Goal: Contribute content: Contribute content

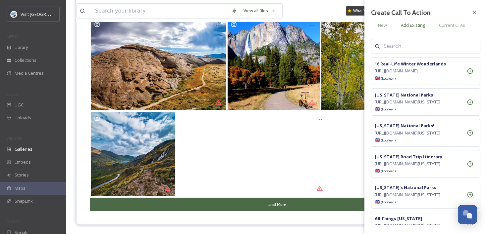
scroll to position [991, 0]
click at [475, 12] on icon at bounding box center [473, 12] width 5 height 5
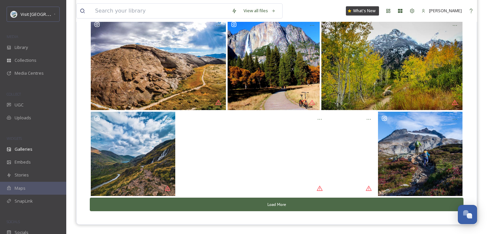
click at [282, 207] on button "Load More" at bounding box center [276, 205] width 373 height 14
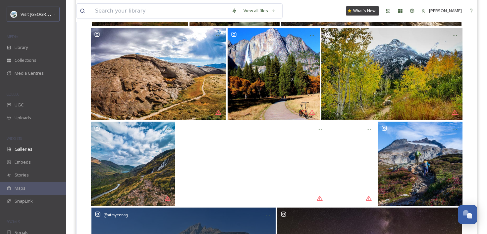
scroll to position [860, 0]
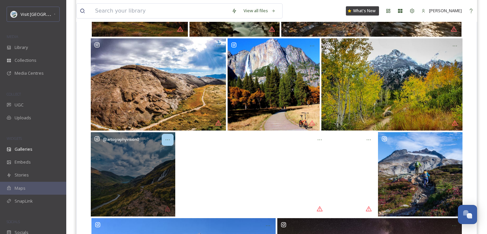
click at [167, 142] on icon at bounding box center [167, 139] width 5 height 5
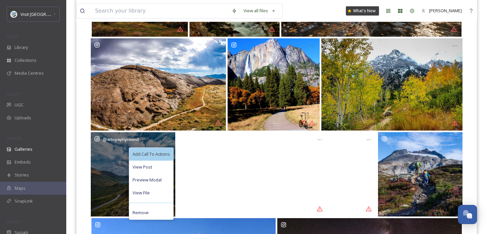
click at [165, 151] on span "Add Call To Actions" at bounding box center [150, 154] width 37 height 6
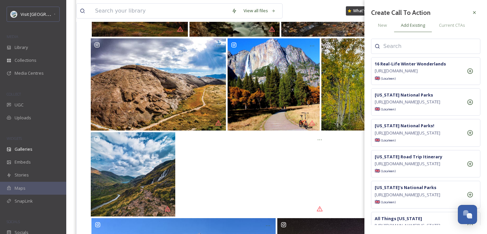
click at [429, 43] on input at bounding box center [416, 46] width 66 height 8
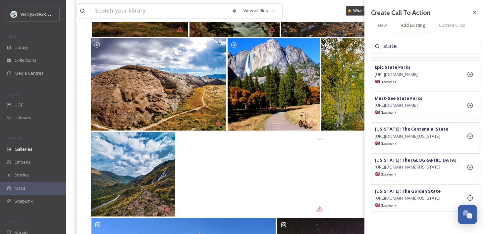
scroll to position [80, 0]
type input "state"
click at [468, 109] on icon at bounding box center [470, 105] width 7 height 7
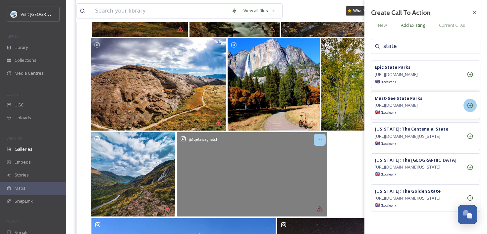
click at [319, 139] on icon at bounding box center [319, 139] width 5 height 5
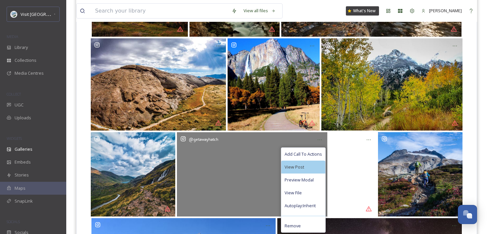
click at [311, 170] on div "View Post" at bounding box center [303, 167] width 44 height 13
click at [300, 155] on span "Add Call To Actions" at bounding box center [302, 154] width 37 height 6
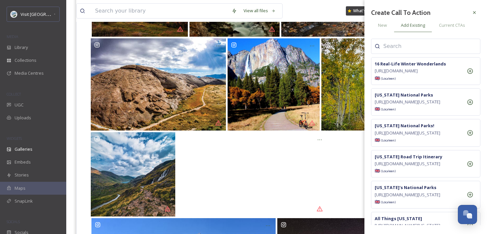
click at [394, 49] on input at bounding box center [416, 46] width 66 height 8
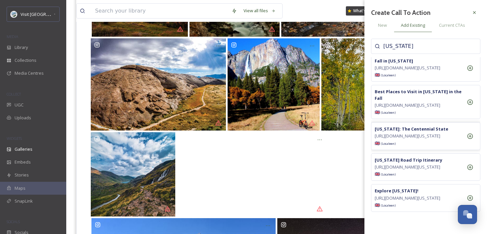
scroll to position [131, 0]
type input "[US_STATE]"
click at [472, 140] on icon at bounding box center [470, 136] width 7 height 7
click at [470, 10] on div at bounding box center [474, 13] width 12 height 12
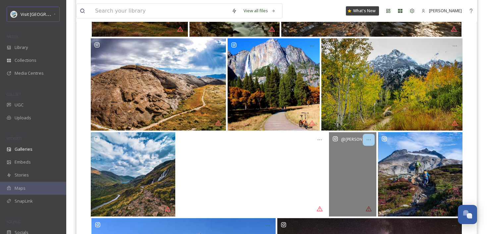
click at [366, 145] on div at bounding box center [369, 140] width 12 height 12
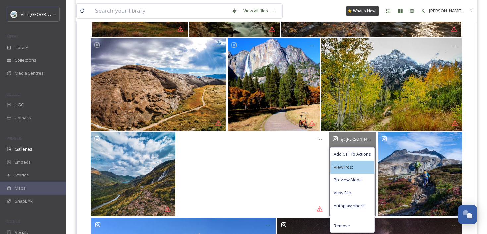
click at [357, 165] on div "View Post" at bounding box center [352, 167] width 44 height 13
click at [346, 151] on span "Add Call To Actions" at bounding box center [351, 154] width 37 height 6
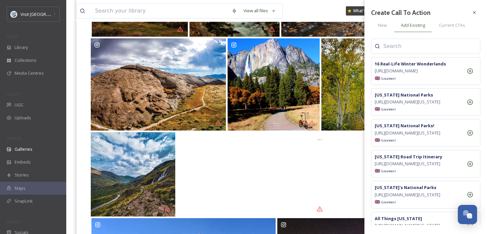
click at [416, 48] on input at bounding box center [416, 46] width 66 height 8
type input "f"
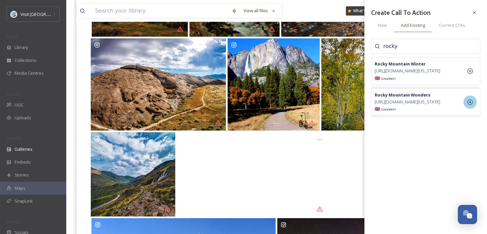
type input "rocky"
click at [473, 109] on div at bounding box center [469, 102] width 13 height 13
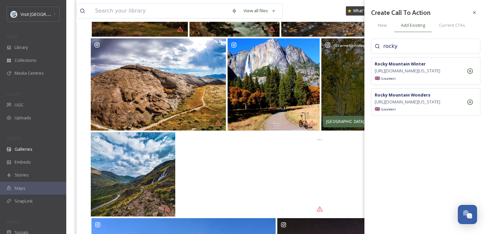
click at [337, 126] on div "[GEOGRAPHIC_DATA]" at bounding box center [349, 121] width 52 height 11
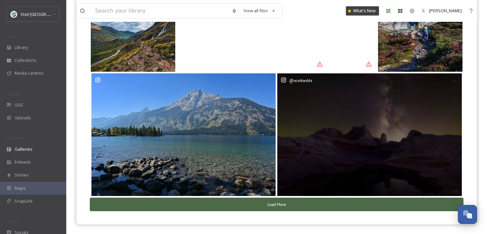
scroll to position [889, 0]
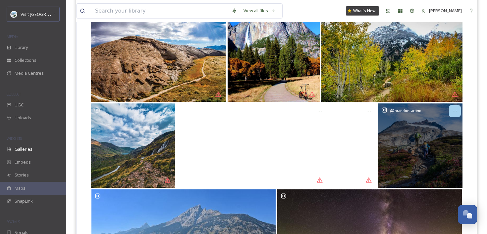
click at [456, 110] on icon at bounding box center [454, 111] width 5 height 5
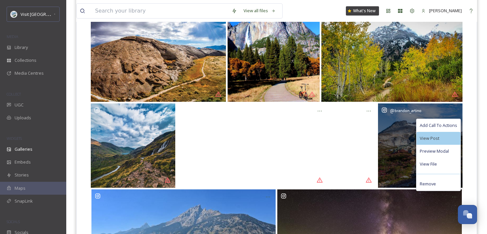
click at [442, 140] on div "View Post" at bounding box center [438, 138] width 44 height 13
click at [443, 123] on span "Add Call To Actions" at bounding box center [437, 126] width 37 height 6
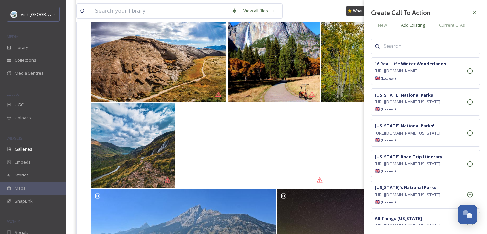
click at [421, 46] on input at bounding box center [416, 46] width 66 height 8
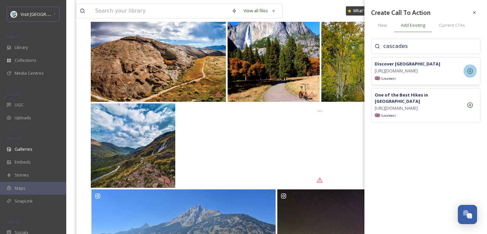
type input "cascades"
click at [472, 74] on icon at bounding box center [470, 71] width 7 height 7
click at [478, 12] on div at bounding box center [474, 13] width 12 height 12
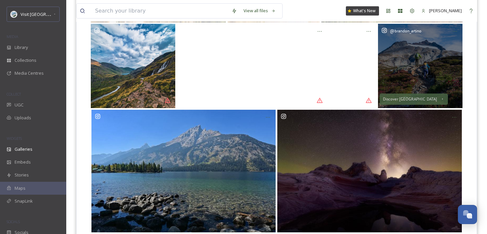
scroll to position [1005, 0]
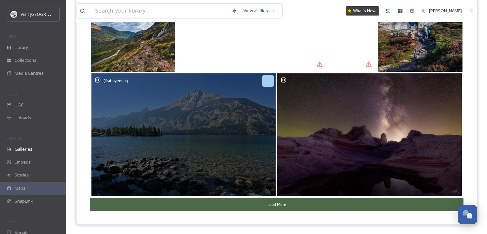
click at [268, 79] on icon at bounding box center [267, 80] width 5 height 5
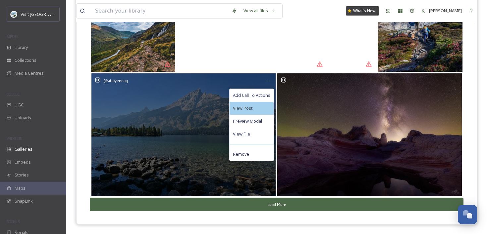
click at [271, 108] on div "View Post" at bounding box center [251, 108] width 44 height 13
click at [249, 93] on span "Add Call To Actions" at bounding box center [251, 95] width 37 height 6
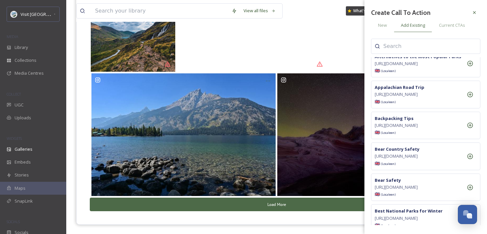
scroll to position [205, 0]
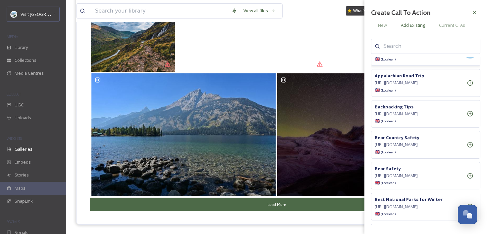
click at [467, 55] on icon at bounding box center [470, 52] width 7 height 7
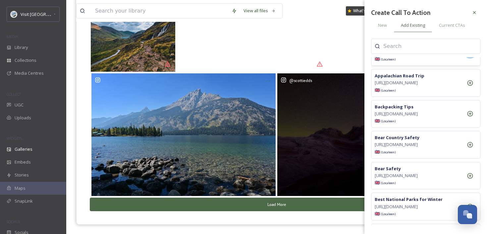
click at [334, 152] on div "@ scottiedds" at bounding box center [369, 135] width 184 height 123
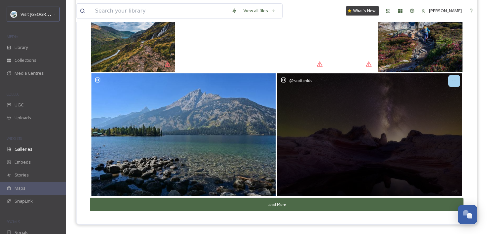
click at [456, 81] on icon at bounding box center [453, 80] width 5 height 5
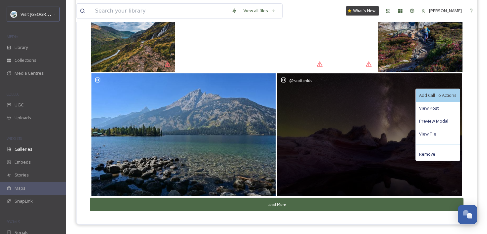
click at [437, 96] on span "Add Call To Actions" at bounding box center [437, 95] width 37 height 6
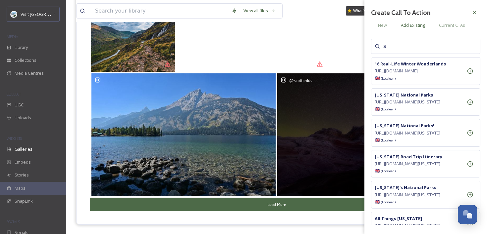
click at [413, 44] on input "s" at bounding box center [416, 46] width 66 height 8
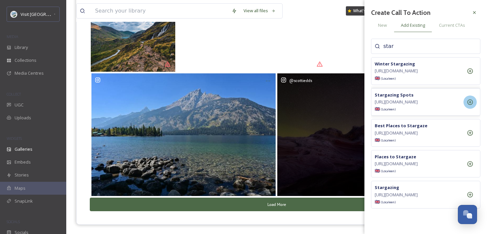
type input "star"
click at [472, 106] on icon at bounding box center [470, 102] width 7 height 7
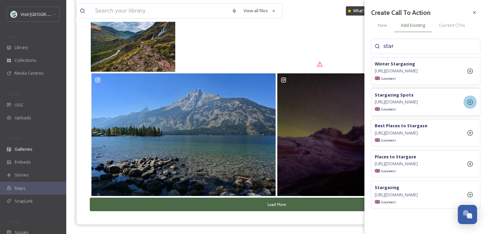
click at [272, 207] on button "Load More" at bounding box center [276, 205] width 373 height 14
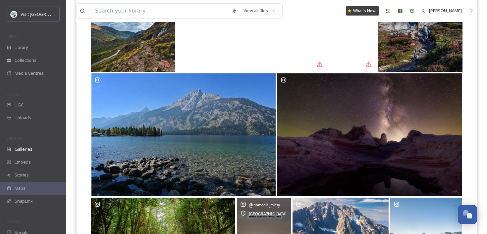
scroll to position [1103, 0]
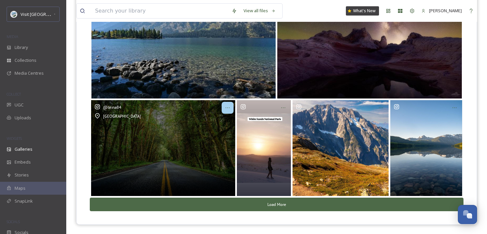
click at [226, 108] on icon at bounding box center [227, 108] width 4 height 1
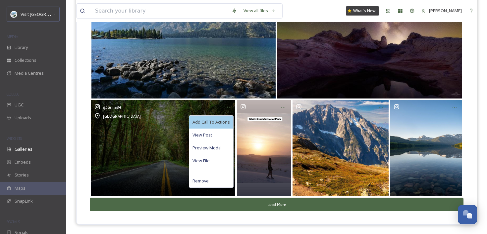
click at [225, 120] on span "Add Call To Actions" at bounding box center [210, 122] width 37 height 6
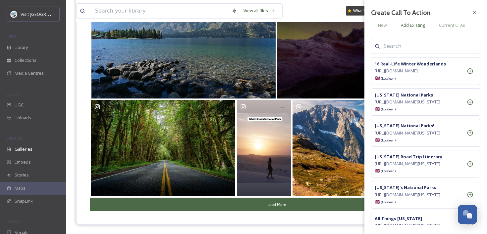
click at [394, 42] on div at bounding box center [425, 46] width 109 height 15
click at [393, 48] on input at bounding box center [416, 46] width 66 height 8
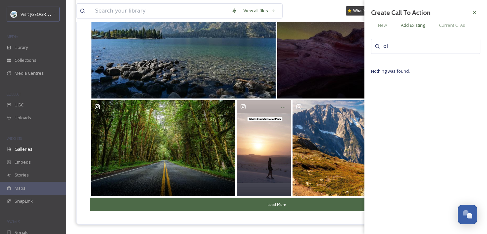
type input "o"
type input "[US_STATE]"
click at [470, 78] on div at bounding box center [469, 71] width 13 height 13
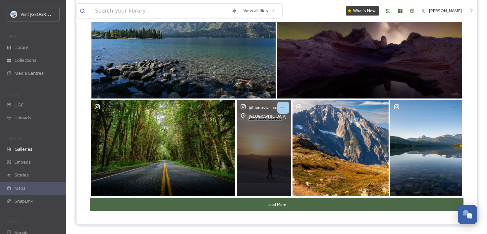
click at [286, 105] on div at bounding box center [283, 108] width 12 height 12
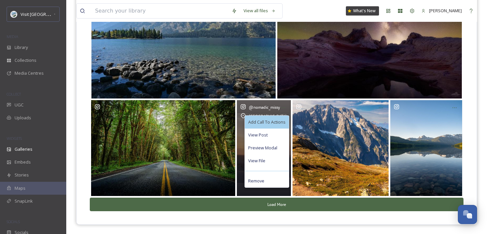
click at [282, 120] on span "Add Call To Actions" at bounding box center [266, 122] width 37 height 6
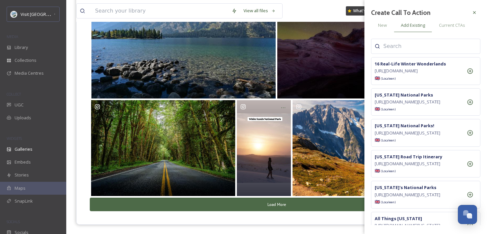
click at [391, 45] on input at bounding box center [416, 46] width 66 height 8
type input "white"
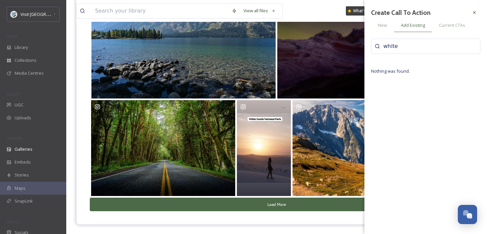
click at [398, 49] on input "white" at bounding box center [416, 46] width 66 height 8
type input "[US_STATE]"
click at [473, 73] on div at bounding box center [469, 71] width 13 height 13
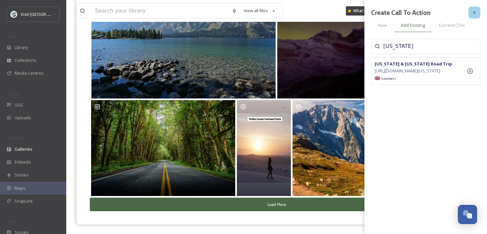
click at [473, 8] on div at bounding box center [474, 13] width 12 height 12
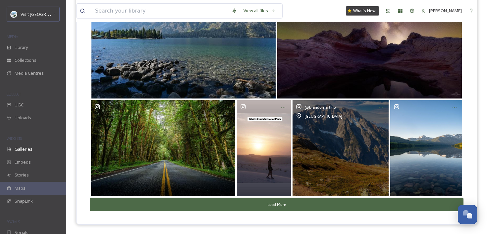
click at [385, 102] on div at bounding box center [381, 108] width 12 height 12
click at [381, 109] on icon at bounding box center [380, 107] width 5 height 5
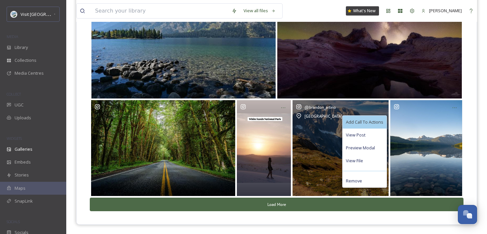
click at [375, 123] on span "Add Call To Actions" at bounding box center [364, 122] width 37 height 6
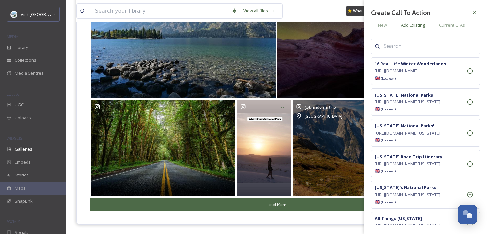
click at [407, 49] on input at bounding box center [416, 46] width 66 height 8
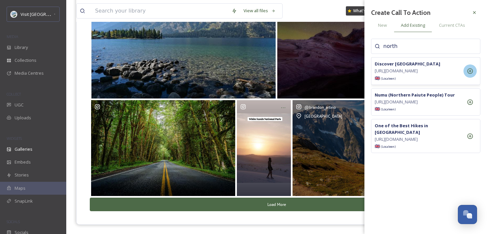
type input "north"
click at [471, 73] on icon at bounding box center [470, 71] width 7 height 7
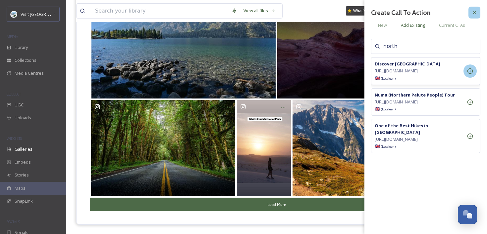
click at [470, 12] on div at bounding box center [474, 13] width 12 height 12
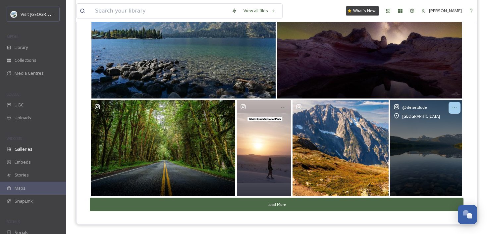
click at [451, 109] on div at bounding box center [454, 108] width 12 height 12
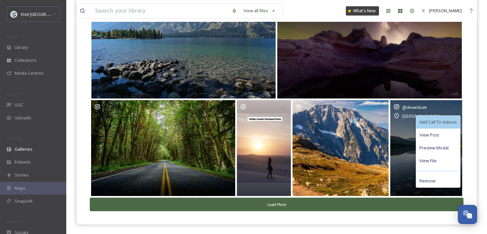
click at [438, 123] on span "Add Call To Actions" at bounding box center [437, 122] width 37 height 6
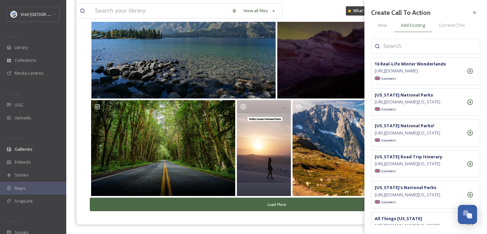
click at [417, 46] on input at bounding box center [416, 46] width 66 height 8
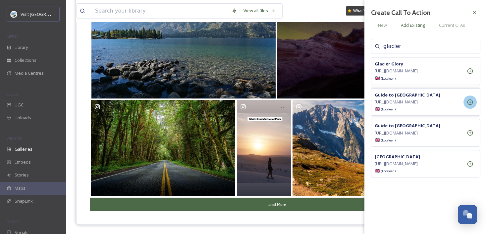
type input "glacier"
click at [475, 109] on div at bounding box center [469, 102] width 13 height 13
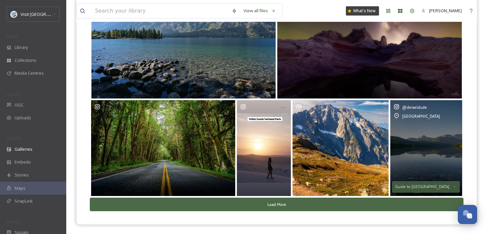
click at [270, 206] on button "Load More" at bounding box center [276, 205] width 373 height 14
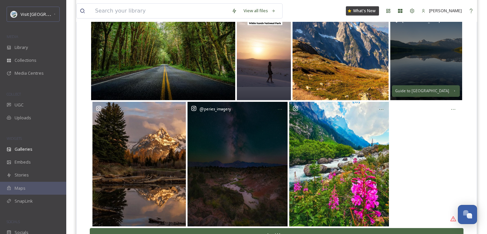
scroll to position [1229, 0]
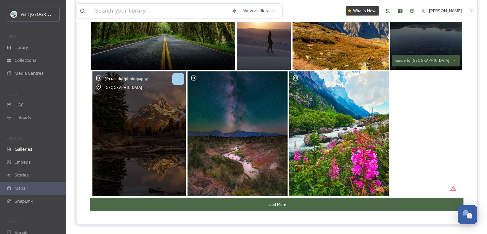
click at [173, 80] on div at bounding box center [178, 79] width 12 height 12
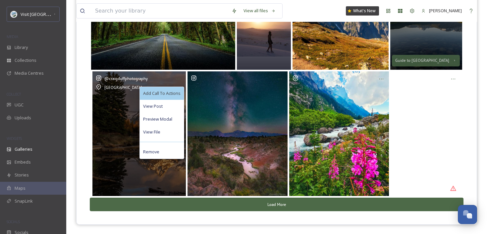
click at [178, 93] on span "Add Call To Actions" at bounding box center [161, 93] width 37 height 6
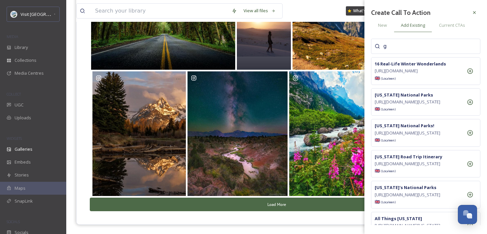
click at [400, 44] on input "g" at bounding box center [416, 46] width 66 height 8
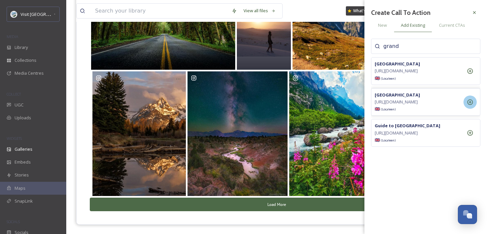
type input "grand"
click at [470, 109] on div at bounding box center [469, 102] width 13 height 13
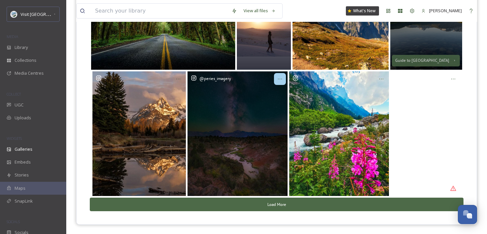
click at [278, 80] on icon at bounding box center [279, 78] width 5 height 5
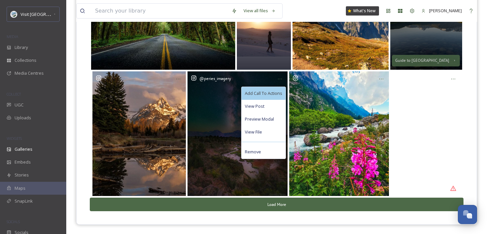
click at [277, 92] on span "Add Call To Actions" at bounding box center [263, 93] width 37 height 6
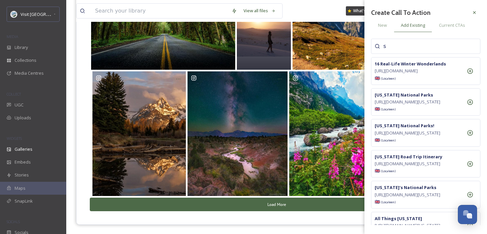
click at [404, 49] on input "s" at bounding box center [416, 46] width 66 height 8
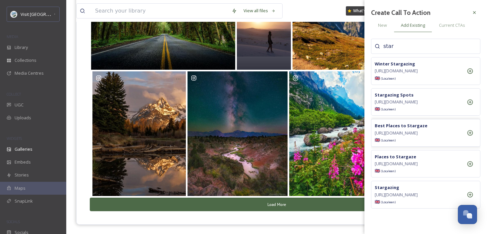
scroll to position [28, 0]
type input "star"
click at [472, 130] on icon at bounding box center [470, 133] width 7 height 7
click at [473, 12] on icon at bounding box center [473, 12] width 5 height 5
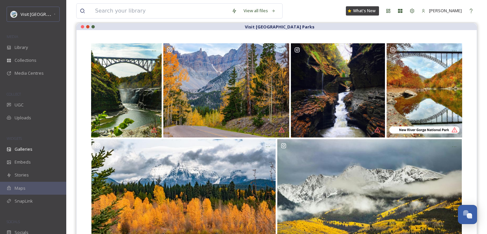
scroll to position [0, 0]
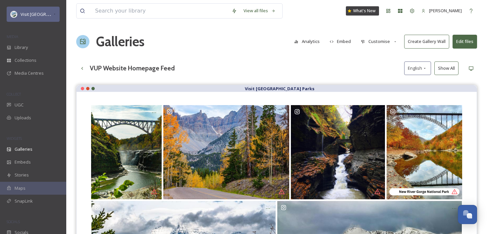
click at [41, 16] on span "Visit [GEOGRAPHIC_DATA] Parks" at bounding box center [53, 14] width 64 height 6
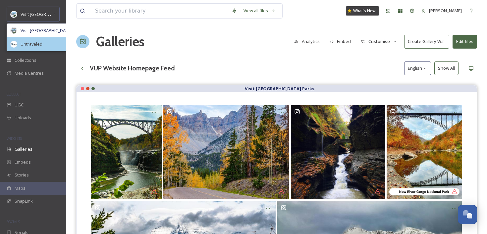
click at [32, 43] on span "Untraveled" at bounding box center [32, 44] width 22 height 6
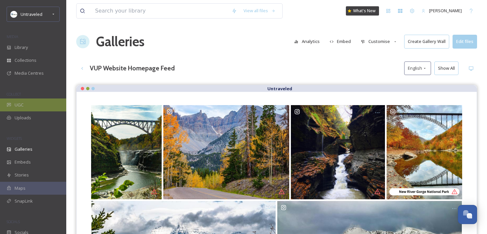
click at [29, 103] on div "UGC" at bounding box center [33, 105] width 66 height 13
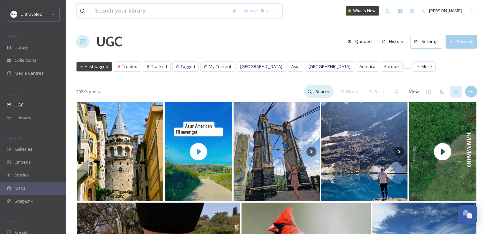
click at [311, 95] on div at bounding box center [318, 91] width 29 height 13
click at [300, 88] on input at bounding box center [309, 91] width 50 height 13
type input "fall"
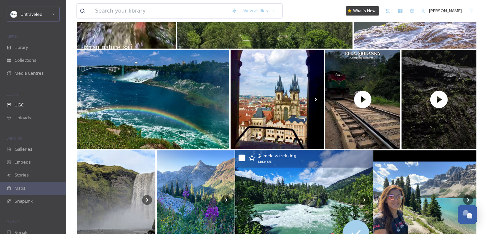
scroll to position [846, 0]
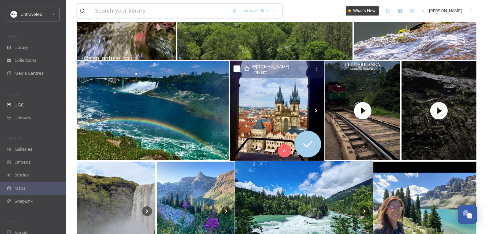
click at [291, 102] on img at bounding box center [277, 111] width 94 height 100
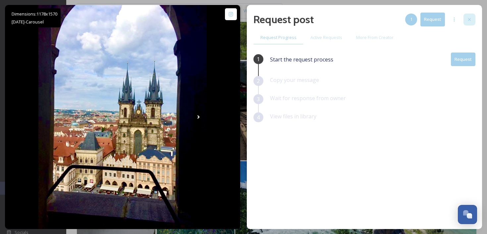
click at [468, 22] on icon at bounding box center [469, 19] width 5 height 5
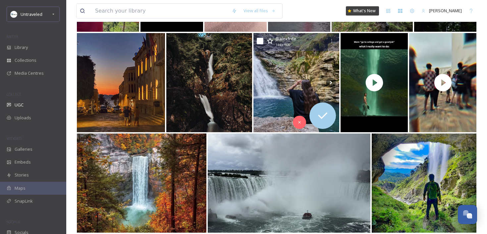
scroll to position [1299, 0]
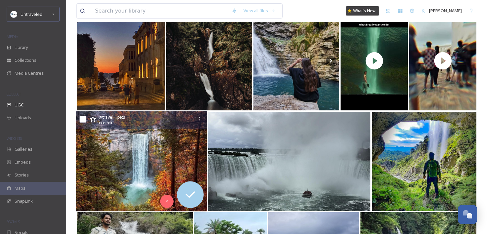
click at [81, 120] on input "checkbox" at bounding box center [82, 119] width 7 height 7
checkbox input "true"
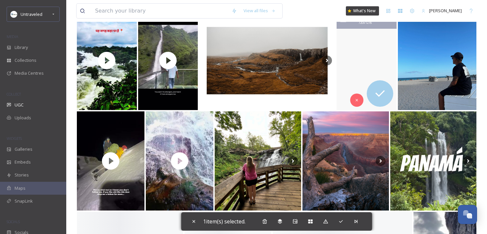
scroll to position [2646, 0]
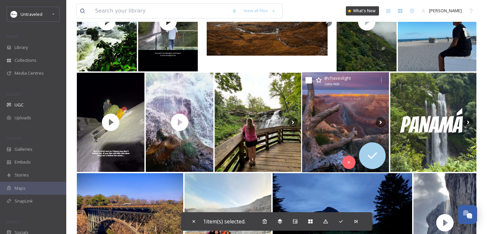
click at [308, 80] on input "checkbox" at bounding box center [308, 80] width 7 height 7
checkbox input "true"
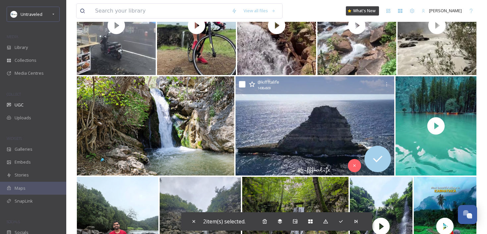
scroll to position [3060, 0]
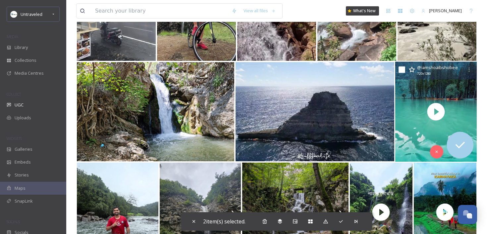
click at [400, 68] on input "checkbox" at bounding box center [401, 70] width 7 height 7
checkbox input "true"
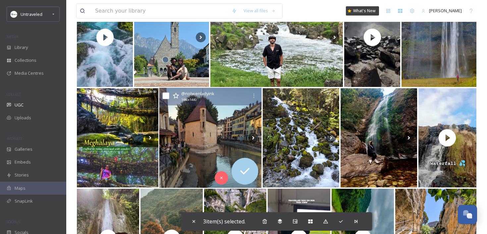
scroll to position [3336, 0]
click at [164, 94] on input "checkbox" at bounding box center [166, 95] width 7 height 7
checkbox input "true"
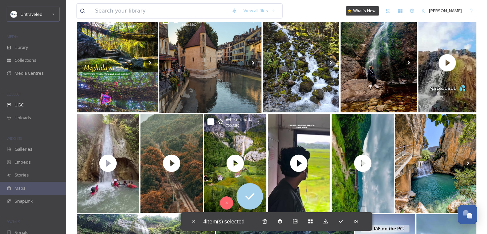
scroll to position [3476, 0]
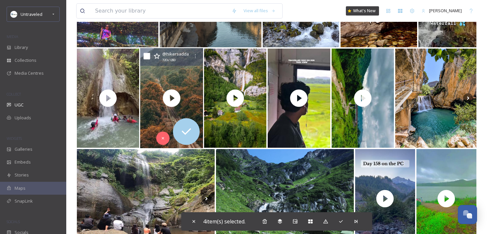
click at [148, 58] on input "checkbox" at bounding box center [146, 56] width 7 height 7
checkbox input "true"
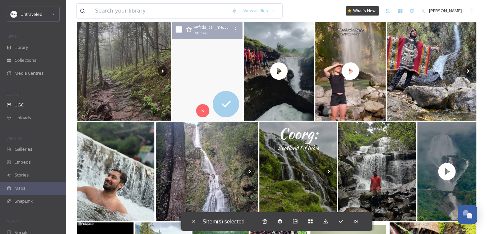
scroll to position [3706, 0]
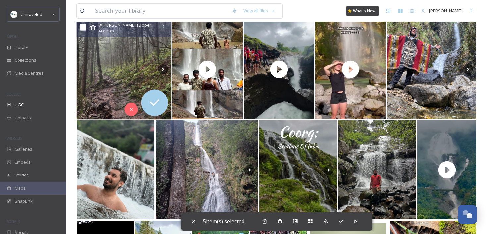
click at [85, 26] on input "checkbox" at bounding box center [83, 27] width 7 height 7
checkbox input "true"
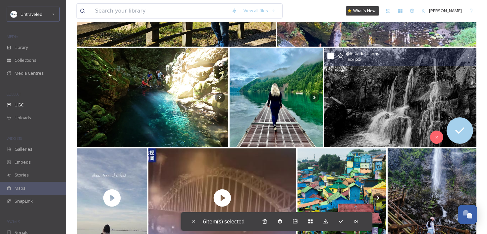
scroll to position [4182, 0]
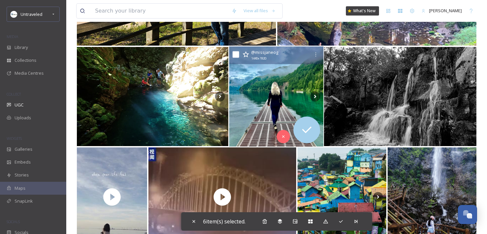
click at [236, 55] on input "checkbox" at bounding box center [235, 54] width 7 height 7
checkbox input "true"
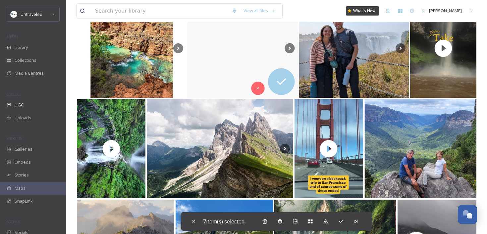
scroll to position [6143, 0]
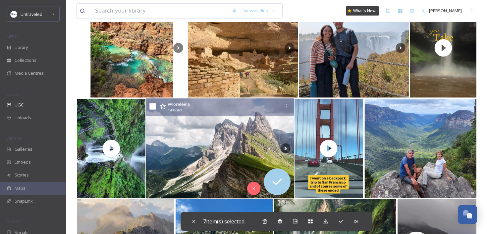
click at [151, 106] on input "checkbox" at bounding box center [152, 106] width 7 height 7
checkbox input "true"
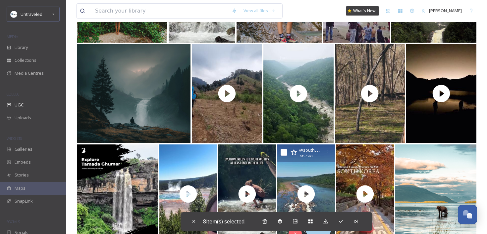
scroll to position [6994, 0]
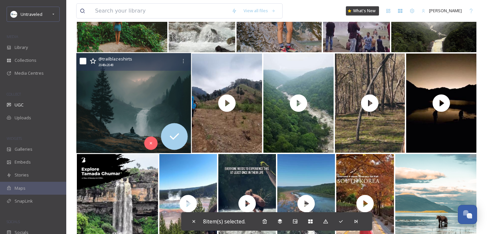
click at [85, 63] on input "checkbox" at bounding box center [82, 61] width 7 height 7
checkbox input "true"
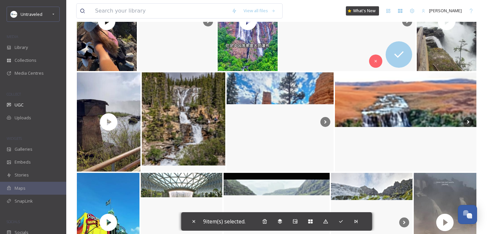
scroll to position [11115, 0]
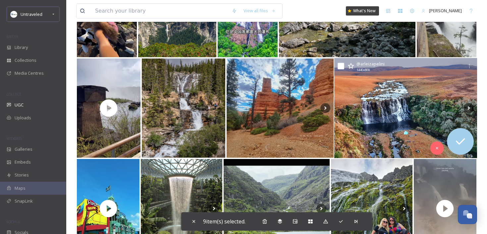
click at [342, 64] on input "checkbox" at bounding box center [340, 66] width 7 height 7
checkbox input "true"
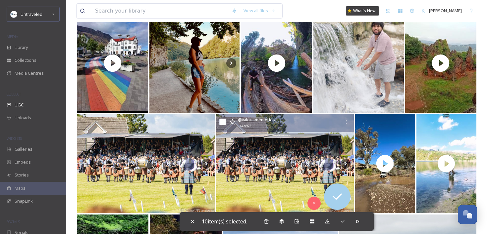
scroll to position [12051, 0]
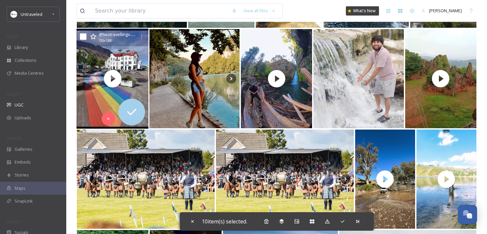
click at [82, 36] on input "checkbox" at bounding box center [83, 36] width 7 height 7
checkbox input "true"
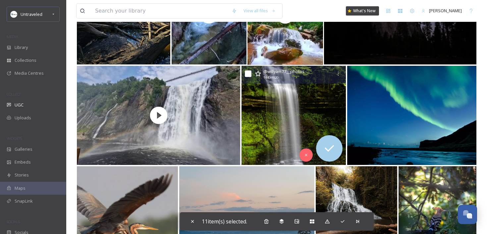
scroll to position [12428, 0]
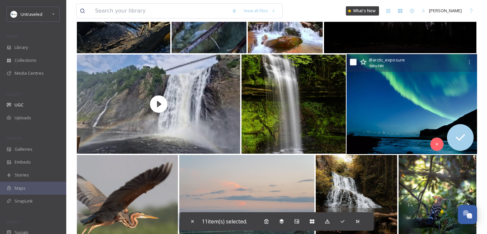
click at [352, 64] on input "checkbox" at bounding box center [353, 62] width 7 height 7
checkbox input "true"
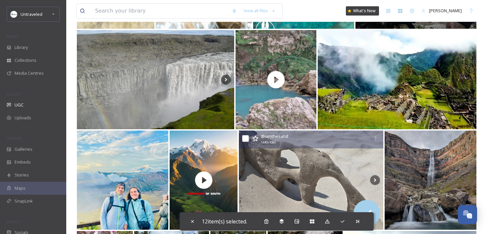
scroll to position [13155, 0]
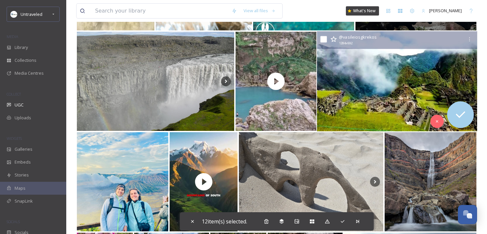
click at [326, 37] on input "checkbox" at bounding box center [323, 39] width 7 height 7
checkbox input "true"
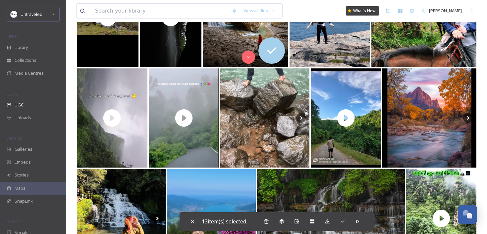
scroll to position [13751, 0]
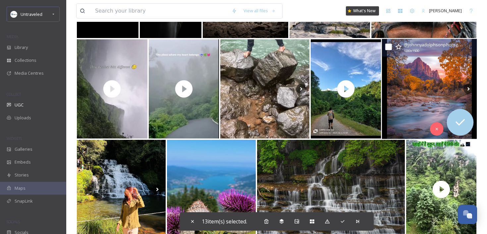
click at [390, 44] on input "checkbox" at bounding box center [388, 47] width 7 height 7
checkbox input "true"
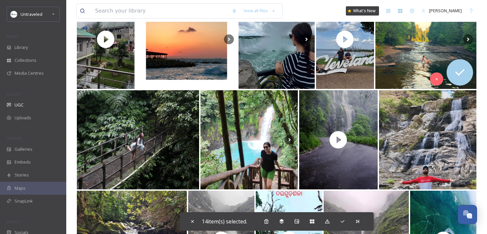
scroll to position [14102, 0]
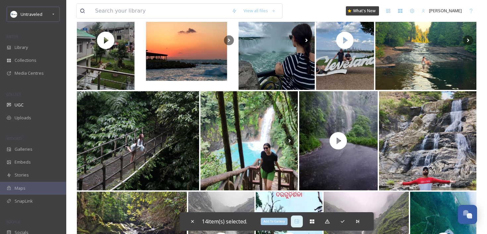
click at [300, 223] on div "Add To Gallery" at bounding box center [297, 222] width 12 height 12
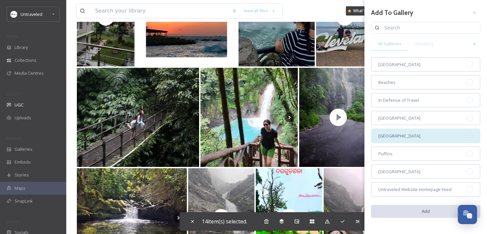
scroll to position [14134, 0]
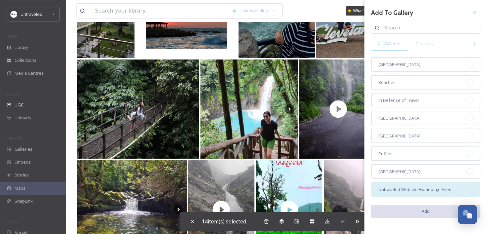
click at [415, 193] on div "Untraveled Website Homepage Feed" at bounding box center [425, 189] width 109 height 15
click at [411, 211] on button "Add" at bounding box center [425, 212] width 109 height 14
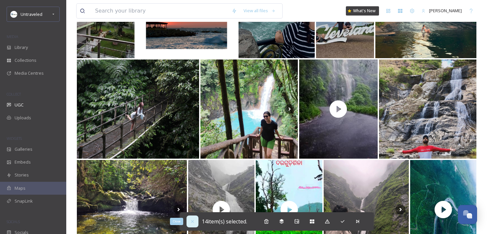
click at [190, 221] on icon at bounding box center [192, 221] width 5 height 5
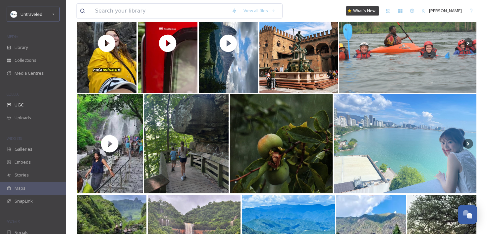
scroll to position [10144, 0]
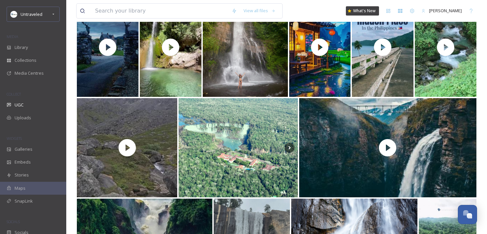
scroll to position [0, 0]
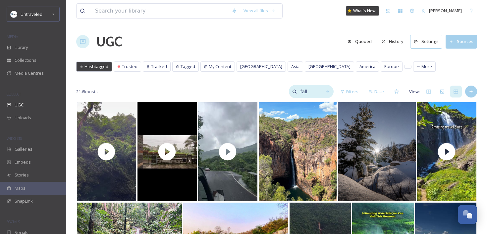
click at [309, 97] on input "fall" at bounding box center [308, 91] width 22 height 13
click at [309, 97] on input "fall" at bounding box center [294, 91] width 50 height 13
type input "orange"
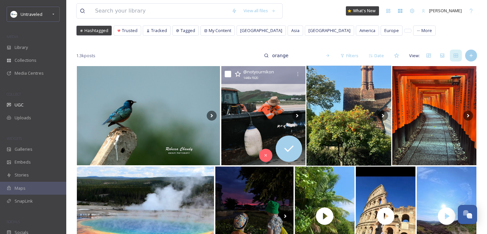
scroll to position [44, 0]
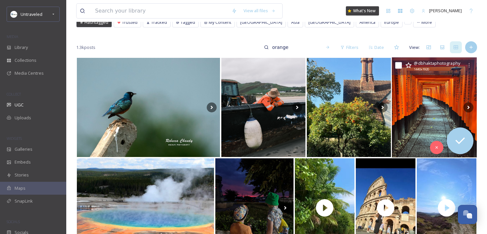
click at [400, 65] on input "checkbox" at bounding box center [398, 65] width 7 height 7
checkbox input "true"
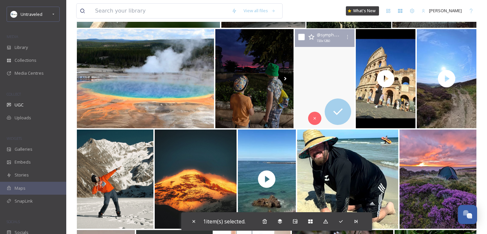
scroll to position [176, 0]
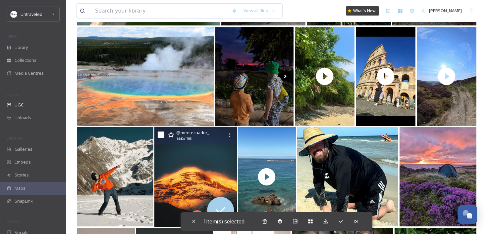
click at [158, 135] on input "checkbox" at bounding box center [160, 135] width 7 height 7
checkbox input "true"
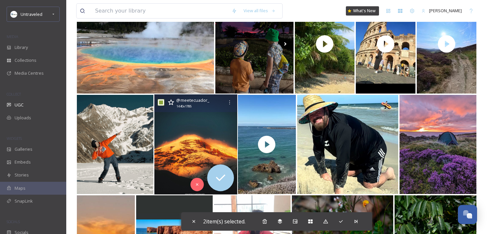
scroll to position [243, 0]
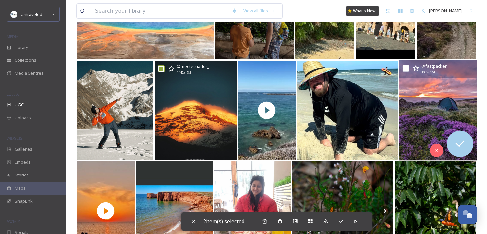
click at [407, 69] on input "checkbox" at bounding box center [405, 68] width 7 height 7
checkbox input "true"
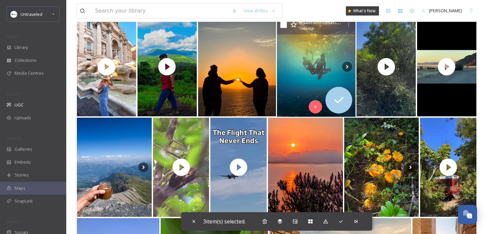
scroll to position [1158, 0]
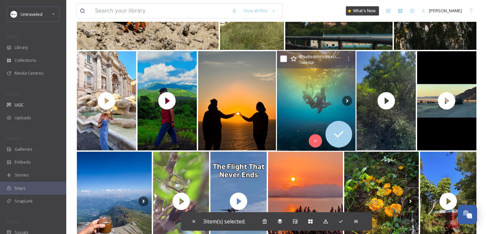
click at [287, 57] on div "@ saltedchristmasisland 1440 x 1920" at bounding box center [316, 60] width 79 height 18
click at [285, 59] on input "checkbox" at bounding box center [283, 59] width 7 height 7
checkbox input "true"
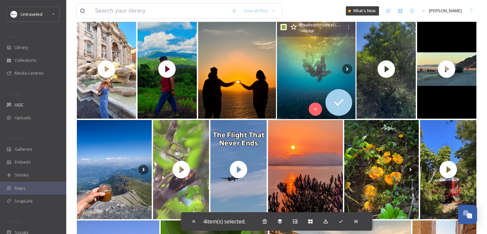
scroll to position [1191, 0]
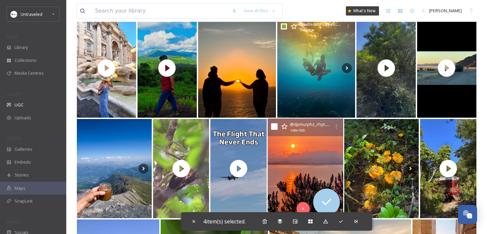
click at [275, 128] on input "checkbox" at bounding box center [274, 126] width 7 height 7
checkbox input "true"
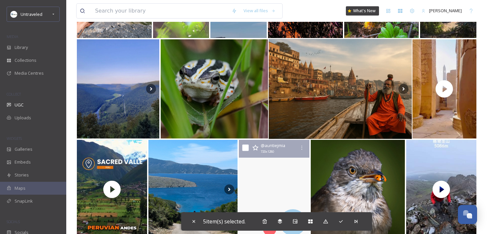
scroll to position [1359, 0]
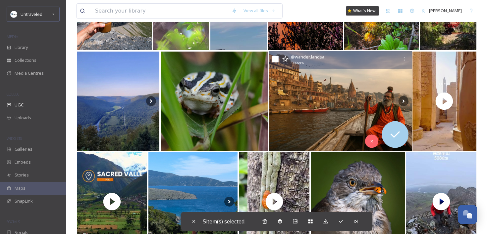
click at [279, 62] on div "@ wander.landsai 1439 x 959" at bounding box center [340, 60] width 143 height 18
click at [275, 60] on input "checkbox" at bounding box center [275, 59] width 7 height 7
checkbox input "true"
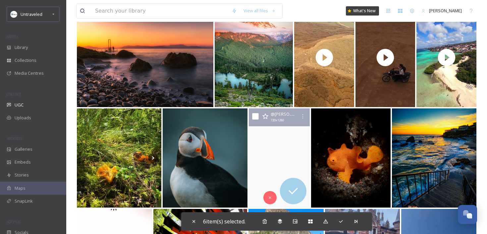
scroll to position [2812, 0]
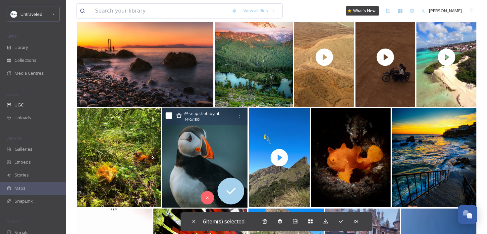
click at [169, 115] on input "checkbox" at bounding box center [169, 116] width 7 height 7
checkbox input "true"
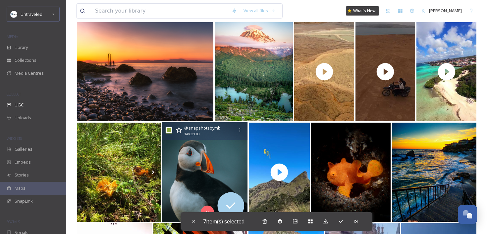
scroll to position [2781, 0]
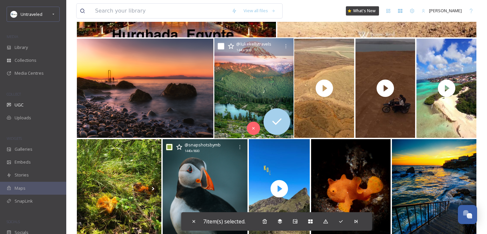
click at [220, 46] on input "checkbox" at bounding box center [220, 46] width 7 height 7
checkbox input "true"
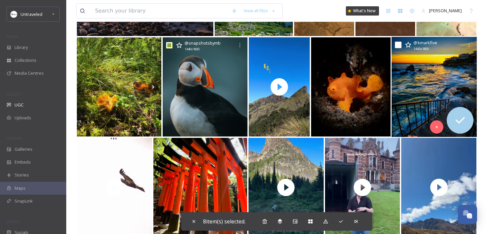
scroll to position [2853, 0]
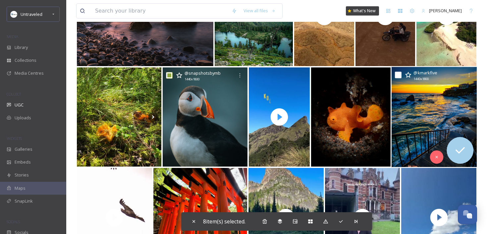
click at [401, 74] on div "@ kmarkfive 1440 x 1800" at bounding box center [433, 76] width 85 height 18
click at [400, 75] on input "checkbox" at bounding box center [398, 75] width 7 height 7
checkbox input "true"
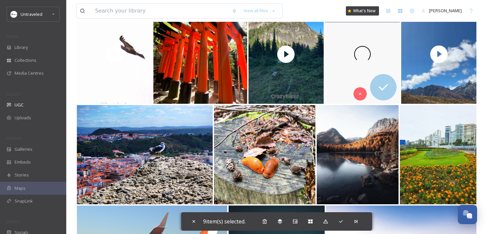
scroll to position [3036, 0]
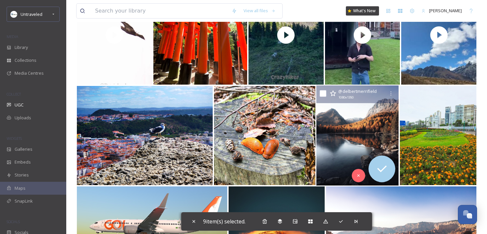
click at [324, 92] on input "checkbox" at bounding box center [322, 93] width 7 height 7
checkbox input "true"
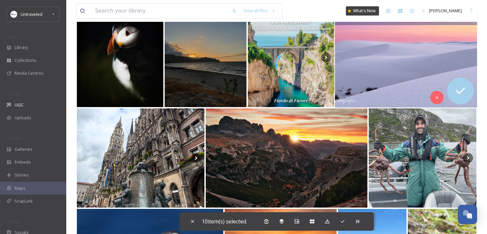
scroll to position [4327, 0]
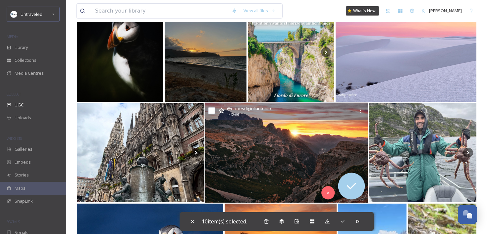
click at [211, 110] on input "checkbox" at bounding box center [211, 111] width 7 height 7
checkbox input "true"
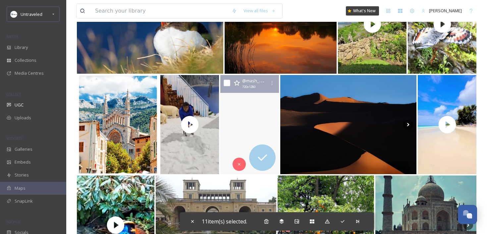
scroll to position [4558, 0]
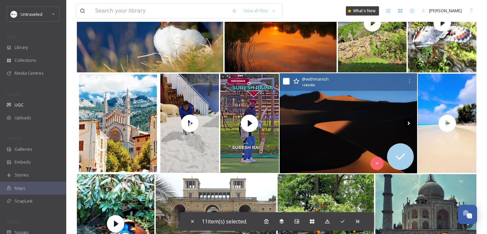
click at [287, 79] on input "checkbox" at bounding box center [286, 81] width 7 height 7
checkbox input "true"
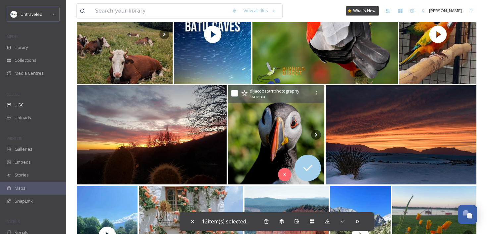
scroll to position [5050, 0]
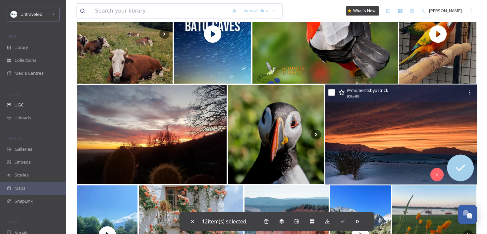
click at [334, 94] on input "checkbox" at bounding box center [331, 92] width 7 height 7
checkbox input "true"
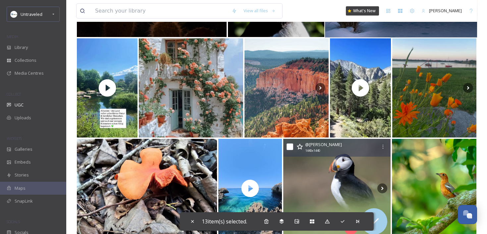
scroll to position [5195, 0]
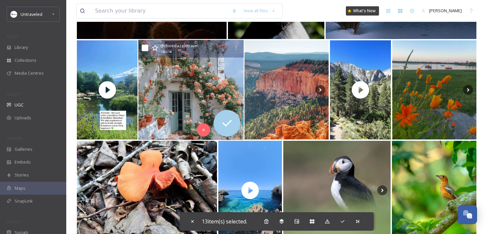
click at [148, 50] on div "@ dixiedazzletravel 736 x 736" at bounding box center [190, 49] width 105 height 18
click at [146, 48] on input "checkbox" at bounding box center [145, 48] width 7 height 7
checkbox input "true"
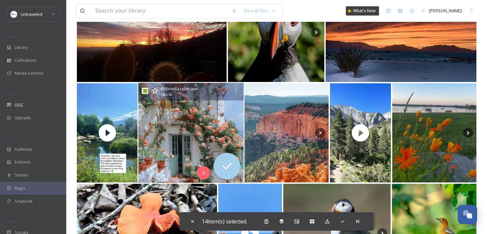
scroll to position [5121, 0]
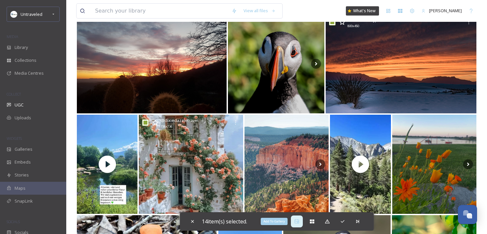
click at [297, 224] on div "Add To Gallery" at bounding box center [297, 222] width 12 height 12
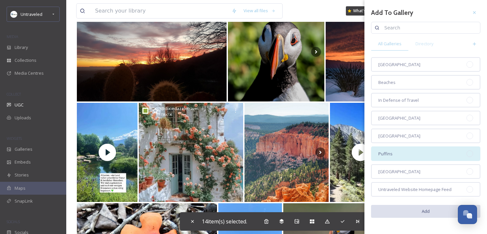
scroll to position [5122, 0]
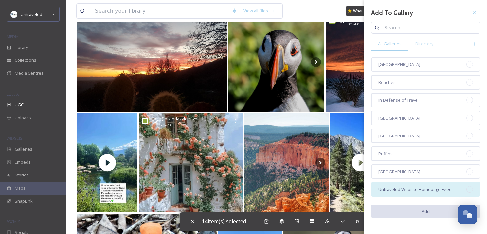
click at [416, 185] on div "Untraveled Website Homepage Feed" at bounding box center [425, 189] width 109 height 15
click at [422, 215] on button "Add" at bounding box center [425, 212] width 109 height 14
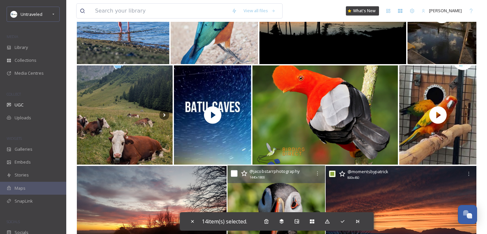
scroll to position [4902, 0]
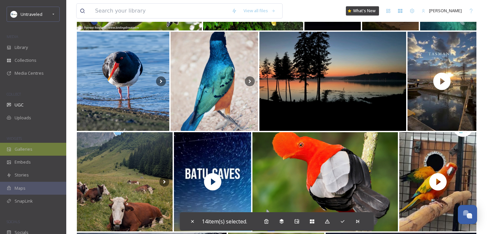
click at [34, 154] on div "Galleries" at bounding box center [33, 149] width 66 height 13
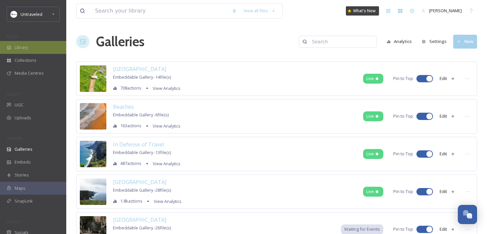
click at [27, 44] on span "Library" at bounding box center [21, 47] width 13 height 6
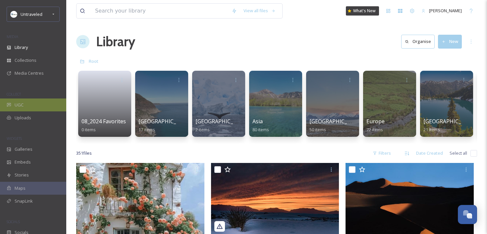
click at [26, 109] on div "UGC" at bounding box center [33, 105] width 66 height 13
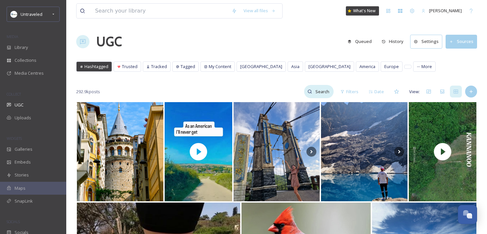
click at [312, 87] on div at bounding box center [318, 91] width 29 height 13
click at [302, 95] on input at bounding box center [309, 91] width 50 height 13
type input "[GEOGRAPHIC_DATA]"
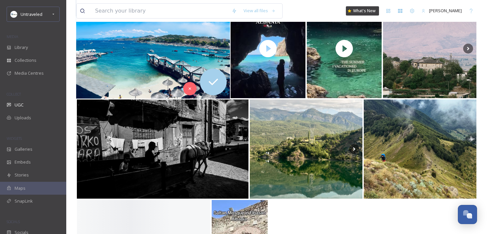
scroll to position [319, 0]
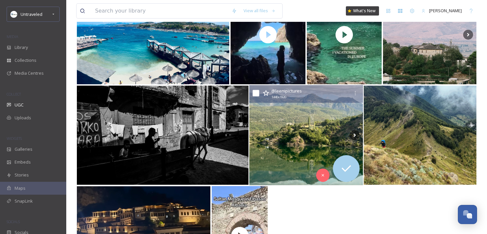
click at [257, 95] on input "checkbox" at bounding box center [256, 93] width 7 height 7
checkbox input "true"
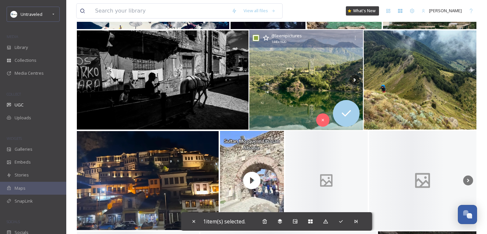
scroll to position [396, 0]
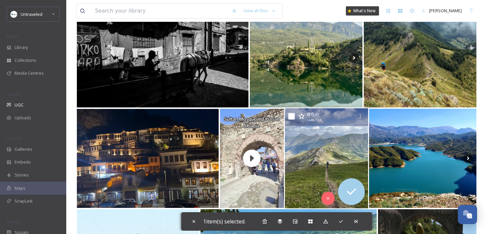
click at [293, 117] on input "checkbox" at bounding box center [291, 116] width 7 height 7
checkbox input "true"
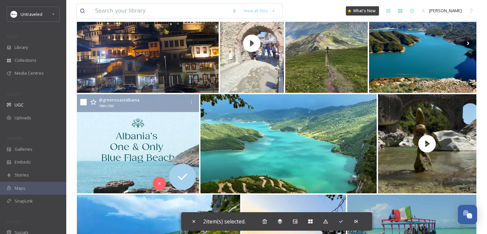
scroll to position [518, 0]
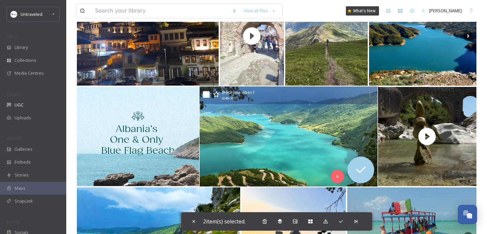
click at [207, 97] on input "checkbox" at bounding box center [206, 94] width 7 height 7
checkbox input "true"
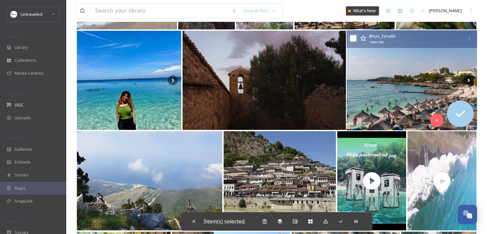
scroll to position [1580, 0]
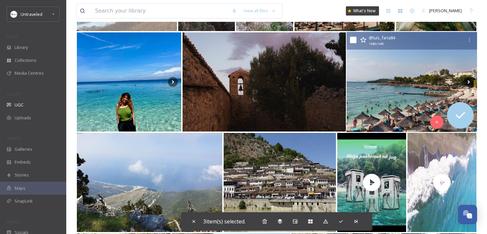
click at [354, 41] on input "checkbox" at bounding box center [353, 40] width 7 height 7
checkbox input "true"
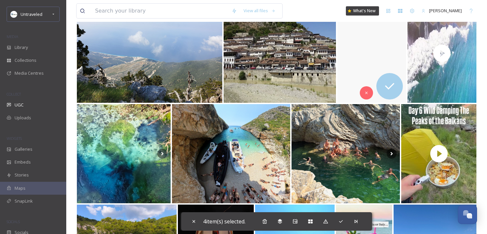
scroll to position [1710, 0]
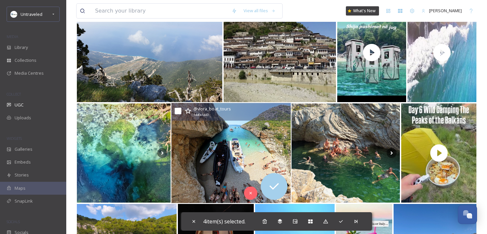
click at [175, 110] on input "checkbox" at bounding box center [177, 111] width 7 height 7
checkbox input "true"
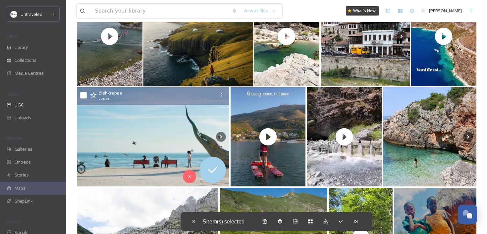
scroll to position [2634, 0]
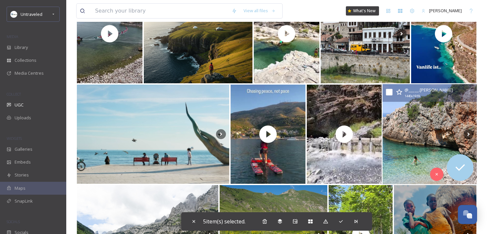
click at [390, 91] on input "checkbox" at bounding box center [389, 92] width 7 height 7
checkbox input "true"
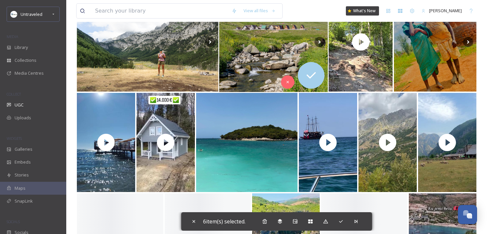
scroll to position [2833, 0]
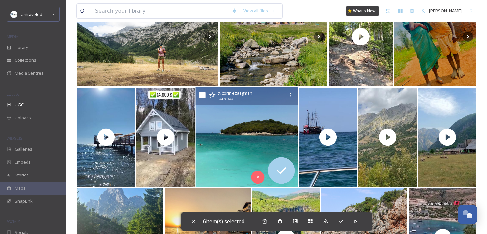
click at [204, 96] on input "checkbox" at bounding box center [202, 95] width 7 height 7
checkbox input "true"
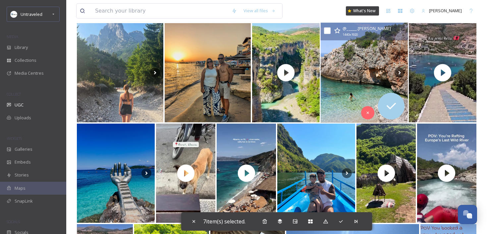
scroll to position [2999, 0]
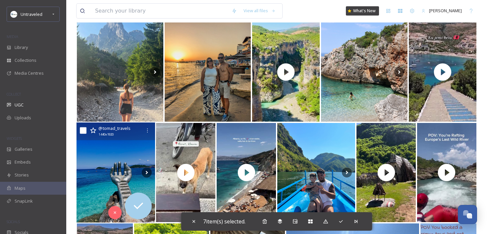
click at [83, 131] on input "checkbox" at bounding box center [83, 130] width 7 height 7
checkbox input "true"
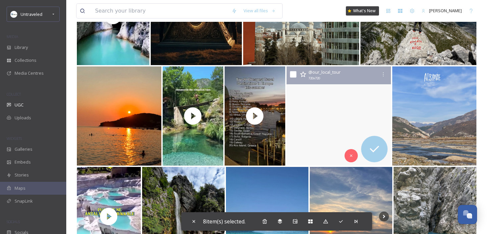
scroll to position [3360, 0]
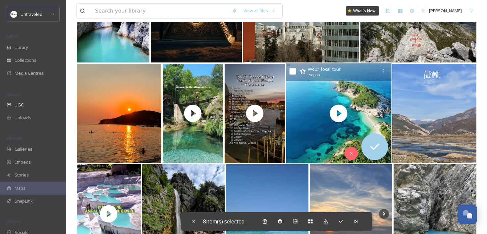
click at [293, 70] on input "checkbox" at bounding box center [292, 71] width 7 height 7
checkbox input "true"
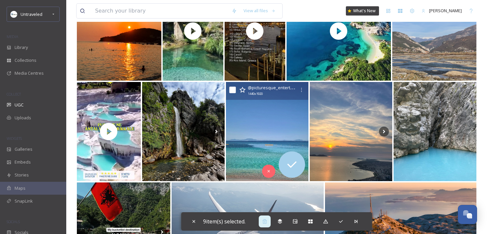
scroll to position [3439, 0]
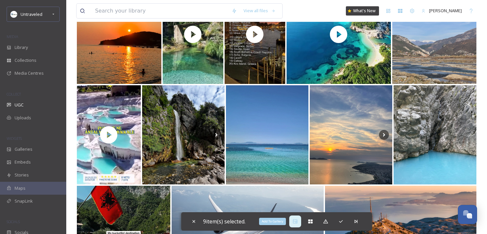
click at [295, 223] on icon at bounding box center [294, 221] width 5 height 5
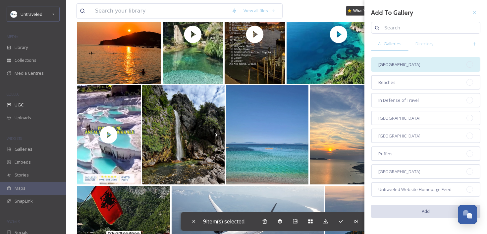
click at [408, 64] on div "[GEOGRAPHIC_DATA]" at bounding box center [425, 64] width 109 height 15
click at [408, 214] on button "Add" at bounding box center [425, 212] width 109 height 14
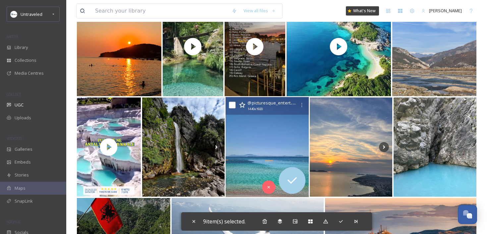
scroll to position [3429, 0]
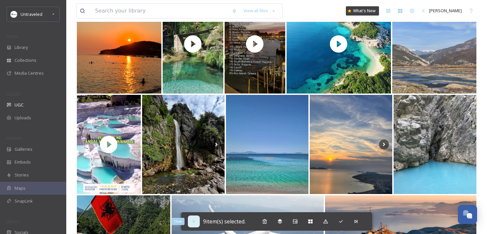
click at [195, 219] on icon at bounding box center [193, 221] width 5 height 5
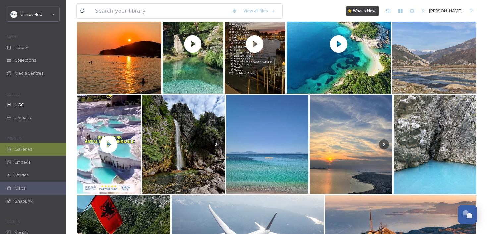
click at [30, 147] on span "Galleries" at bounding box center [24, 149] width 18 height 6
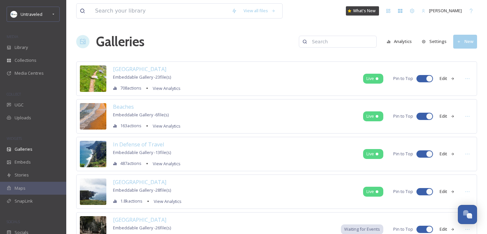
click at [427, 76] on div at bounding box center [429, 78] width 7 height 7
checkbox input "false"
click at [427, 116] on div at bounding box center [429, 116] width 7 height 7
checkbox input "false"
click at [424, 153] on div at bounding box center [424, 154] width 17 height 7
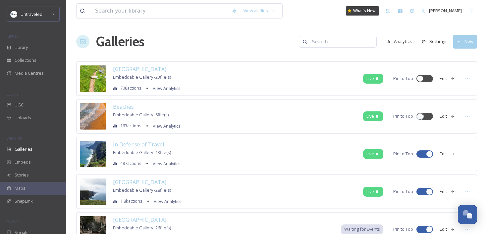
checkbox input "false"
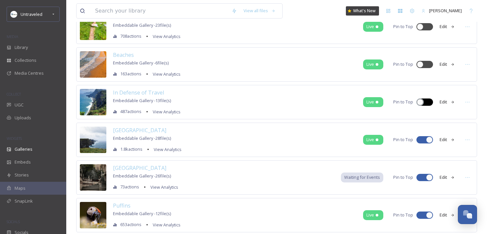
scroll to position [84, 0]
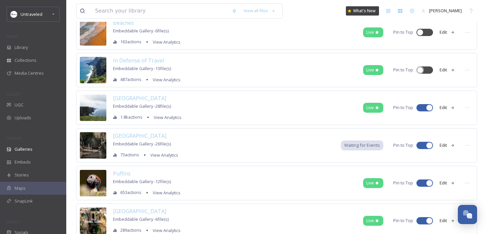
click at [427, 108] on div at bounding box center [429, 108] width 7 height 7
checkbox input "false"
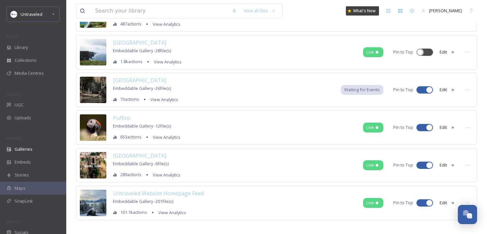
scroll to position [145, 0]
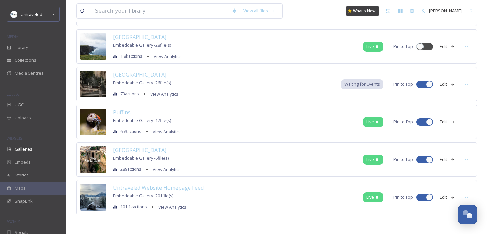
click at [425, 122] on div at bounding box center [424, 122] width 17 height 7
checkbox input "false"
click at [426, 158] on div at bounding box center [427, 159] width 3 height 3
checkbox input "false"
click at [425, 84] on div at bounding box center [424, 84] width 17 height 7
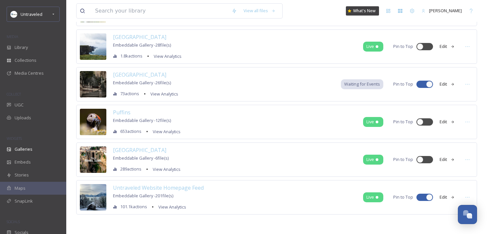
checkbox input "false"
click at [447, 203] on button "Edit" at bounding box center [447, 197] width 22 height 13
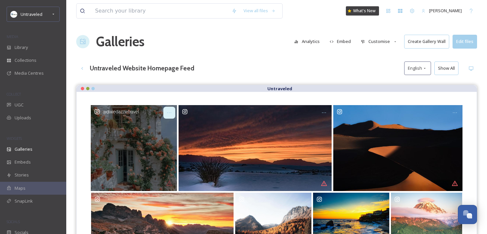
click at [169, 111] on icon at bounding box center [169, 112] width 5 height 5
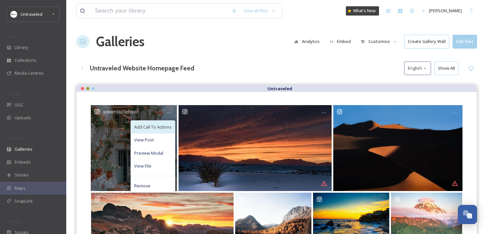
click at [163, 124] on span "Add Call To Actions" at bounding box center [152, 127] width 37 height 6
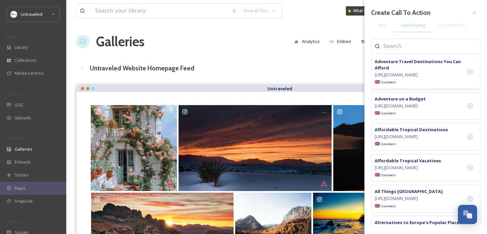
scroll to position [34, 0]
click at [471, 140] on icon at bounding box center [470, 136] width 7 height 7
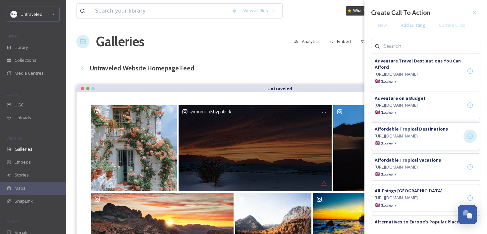
click at [313, 128] on div "@ momentsbypatrick" at bounding box center [254, 148] width 153 height 86
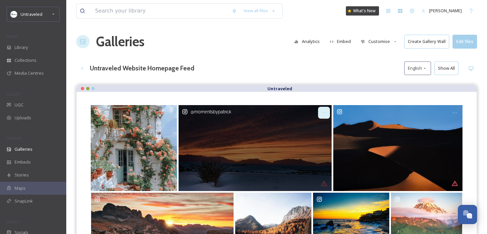
click at [325, 109] on div at bounding box center [324, 113] width 12 height 12
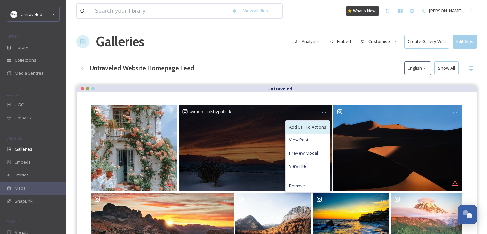
click at [319, 127] on span "Add Call To Actions" at bounding box center [307, 127] width 37 height 6
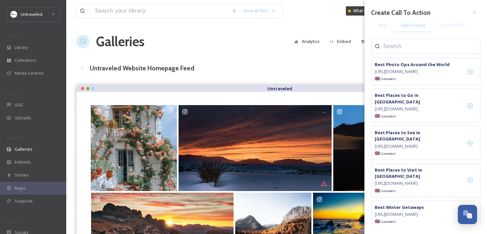
scroll to position [254, 0]
click at [467, 74] on icon at bounding box center [470, 72] width 6 height 6
click at [335, 68] on div "Untraveled Website Homepage Feed English Show All" at bounding box center [276, 69] width 401 height 14
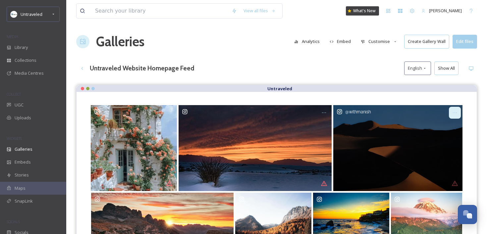
click at [453, 112] on icon at bounding box center [454, 112] width 5 height 5
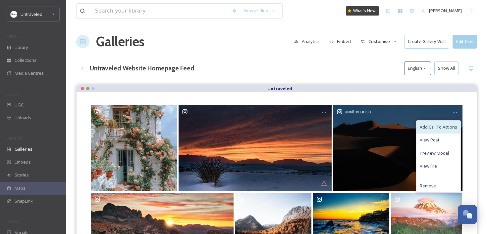
click at [444, 127] on span "Add Call To Actions" at bounding box center [437, 127] width 37 height 6
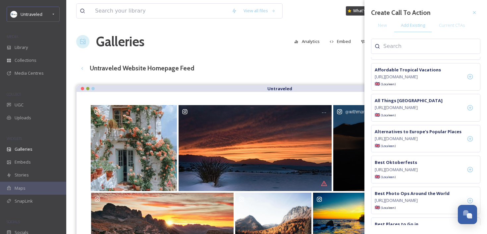
scroll to position [0, 0]
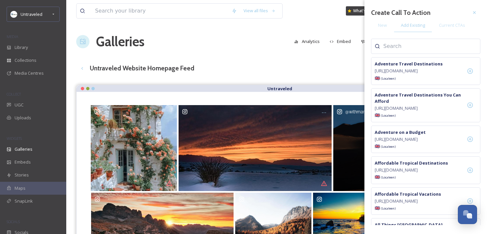
click at [413, 43] on input at bounding box center [416, 46] width 66 height 8
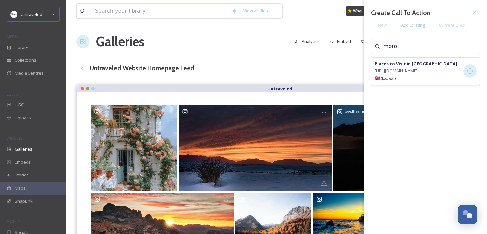
type input "moro"
click at [474, 77] on div at bounding box center [469, 71] width 13 height 13
click at [261, 54] on div "View all files What's New [PERSON_NAME] Galleries Analytics Embed Customise Cre…" at bounding box center [276, 164] width 420 height 329
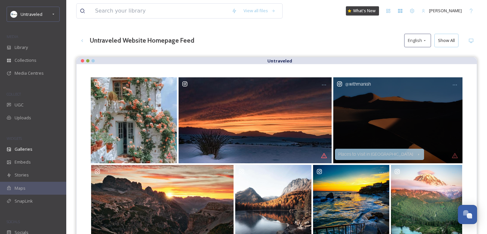
scroll to position [95, 0]
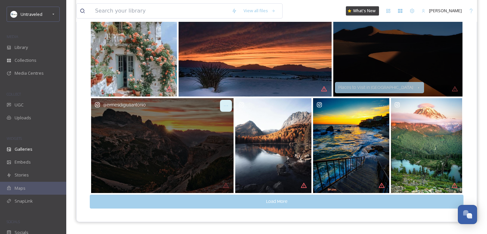
click at [223, 104] on icon at bounding box center [225, 105] width 5 height 5
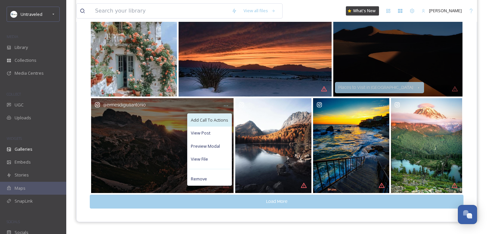
click at [199, 118] on span "Add Call To Actions" at bounding box center [209, 120] width 37 height 6
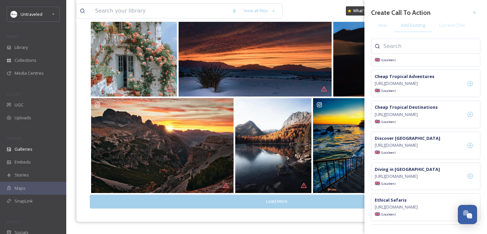
scroll to position [447, 0]
click at [471, 55] on icon at bounding box center [470, 53] width 6 height 6
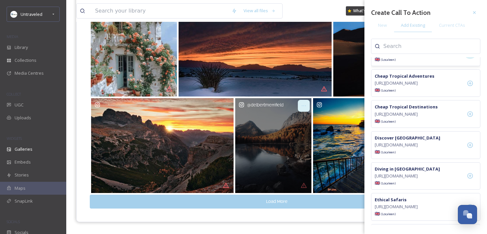
click at [301, 109] on div at bounding box center [304, 106] width 12 height 12
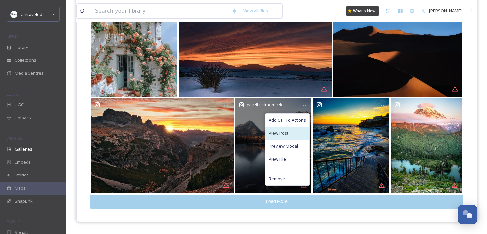
click at [300, 130] on div "View Post" at bounding box center [287, 133] width 44 height 13
click at [289, 121] on span "Add Call To Actions" at bounding box center [287, 120] width 37 height 6
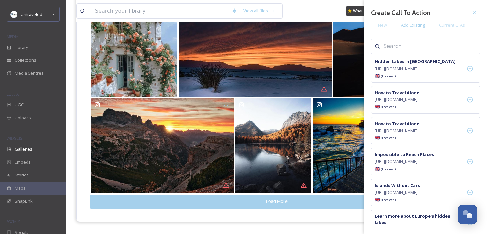
scroll to position [772, 0]
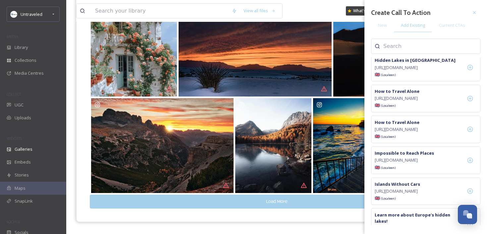
click at [471, 9] on icon at bounding box center [470, 5] width 7 height 7
click at [469, 71] on icon at bounding box center [470, 68] width 6 height 6
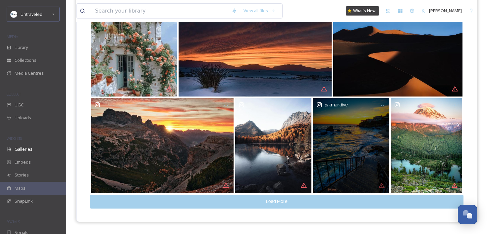
click at [352, 151] on div "@ kmarkfive" at bounding box center [351, 145] width 76 height 95
click at [381, 107] on icon at bounding box center [381, 105] width 5 height 5
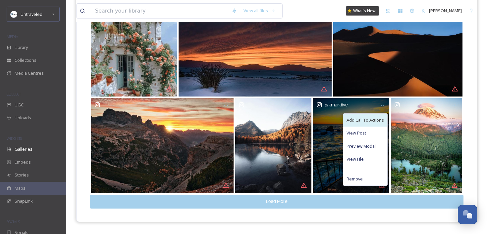
click at [373, 119] on span "Add Call To Actions" at bounding box center [364, 120] width 37 height 6
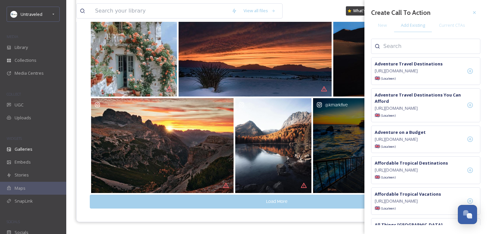
click at [399, 46] on input at bounding box center [416, 46] width 66 height 8
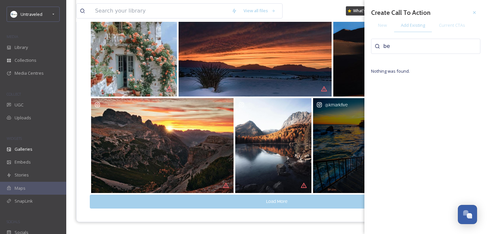
type input "b"
click at [376, 25] on div "New" at bounding box center [382, 26] width 23 height 14
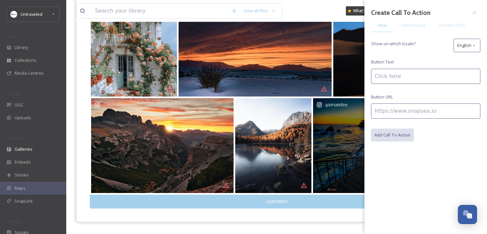
click at [402, 78] on input at bounding box center [425, 76] width 109 height 15
click at [374, 78] on input "Blue Flag Beaches" at bounding box center [425, 76] width 109 height 15
type input "Best Blue Flag Beaches"
click at [397, 113] on input at bounding box center [425, 111] width 109 height 15
paste input "[URL][DOMAIN_NAME]"
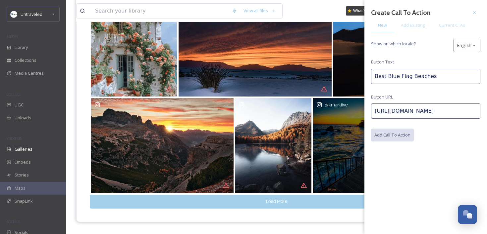
scroll to position [0, 18]
type input "[URL][DOMAIN_NAME]"
click at [390, 131] on button "Add Call To Action" at bounding box center [392, 136] width 43 height 14
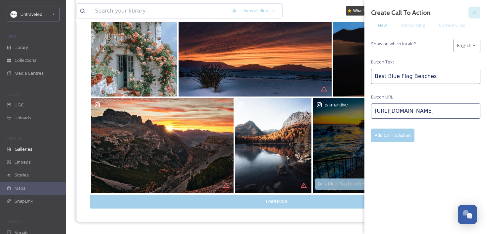
click at [473, 12] on icon at bounding box center [473, 12] width 5 height 5
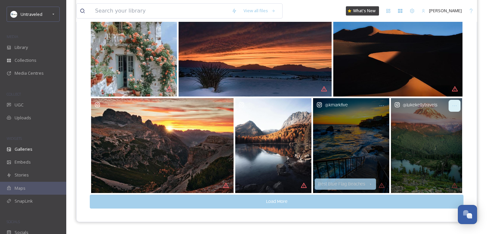
click at [453, 109] on div at bounding box center [454, 106] width 12 height 12
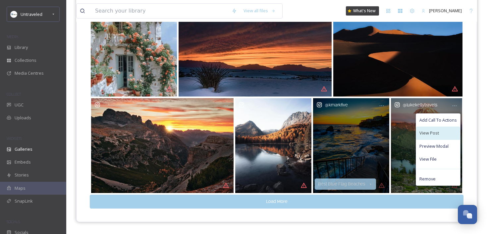
click at [441, 133] on div "View Post" at bounding box center [438, 133] width 44 height 13
click at [454, 122] on span "Add Call To Actions" at bounding box center [437, 120] width 37 height 6
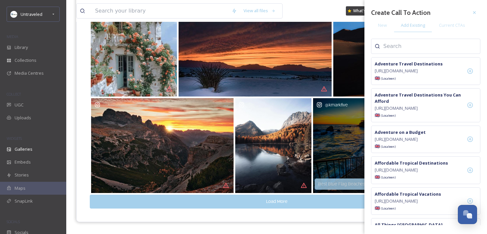
click at [423, 41] on div at bounding box center [425, 46] width 109 height 15
click at [419, 46] on input at bounding box center [416, 46] width 66 height 8
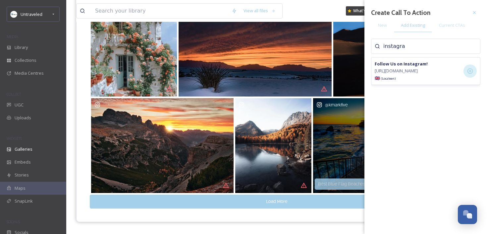
type input "instagra"
drag, startPoint x: 473, startPoint y: 76, endPoint x: 468, endPoint y: 76, distance: 4.6
click at [472, 76] on div at bounding box center [469, 71] width 13 height 13
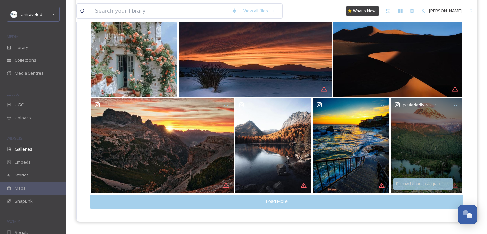
click at [251, 200] on button "Load More" at bounding box center [276, 202] width 373 height 14
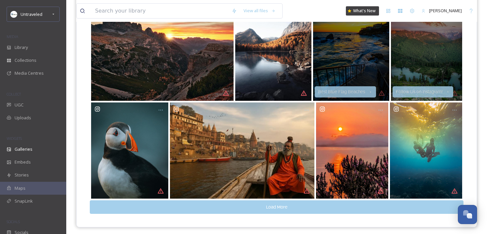
scroll to position [190, 0]
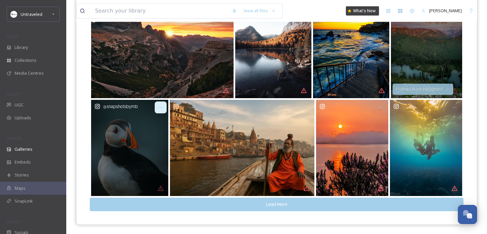
click at [162, 106] on icon at bounding box center [160, 107] width 5 height 5
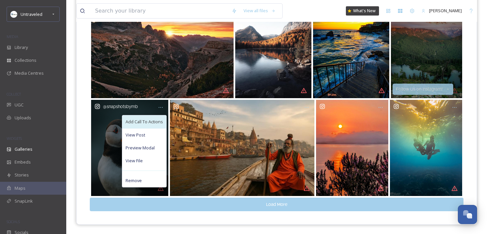
click at [155, 120] on span "Add Call To Actions" at bounding box center [143, 122] width 37 height 6
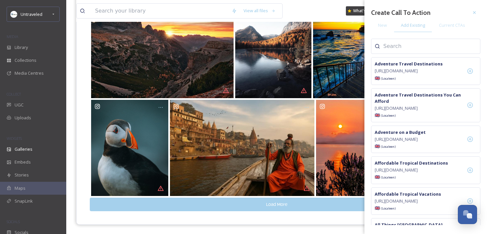
click at [435, 43] on input at bounding box center [416, 46] width 66 height 8
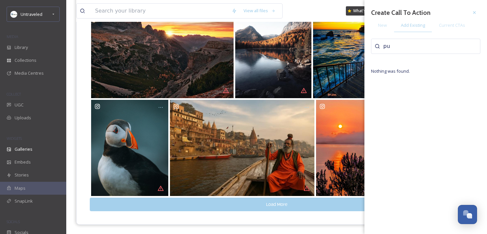
type input "p"
click at [375, 29] on div "New" at bounding box center [382, 26] width 23 height 14
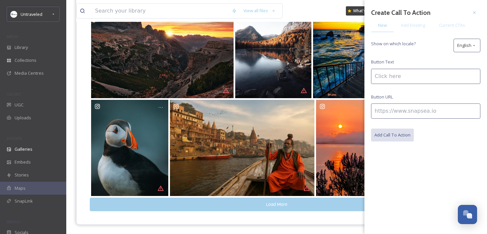
click at [409, 71] on input at bounding box center [425, 76] width 109 height 15
type input "Best Place to See Puffins"
click at [390, 108] on input at bounding box center [425, 111] width 109 height 15
click at [383, 113] on input at bounding box center [425, 111] width 109 height 15
paste input "[URL][DOMAIN_NAME]"
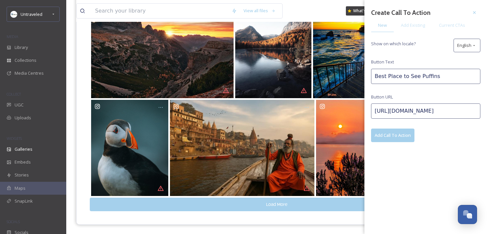
type input "[URL][DOMAIN_NAME]"
click at [385, 131] on button "Add Call To Action" at bounding box center [392, 136] width 43 height 14
click at [478, 14] on div at bounding box center [474, 13] width 12 height 12
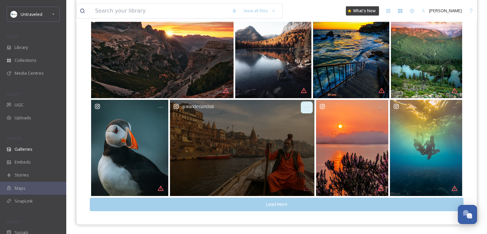
click at [303, 105] on div at bounding box center [307, 108] width 12 height 12
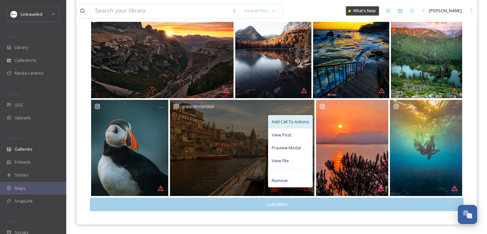
click at [277, 124] on span "Add Call To Actions" at bounding box center [289, 122] width 37 height 6
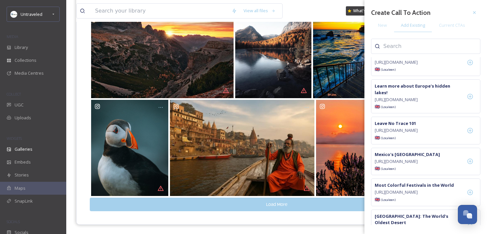
scroll to position [974, 0]
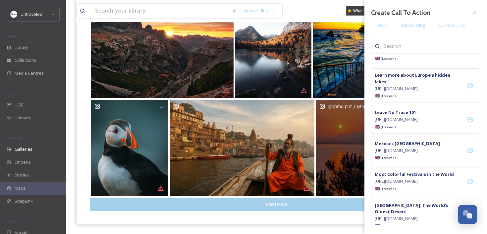
click at [338, 139] on div "@ dpmurphz_rhythm_n_views" at bounding box center [352, 148] width 72 height 96
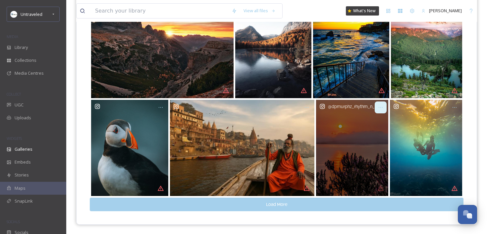
click at [377, 107] on div at bounding box center [380, 108] width 12 height 12
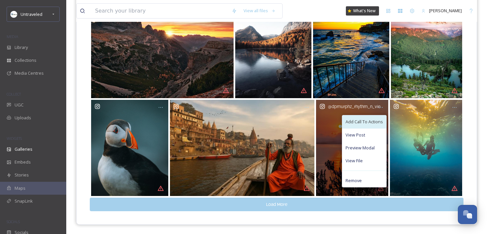
click at [374, 123] on span "Add Call To Actions" at bounding box center [363, 122] width 37 height 6
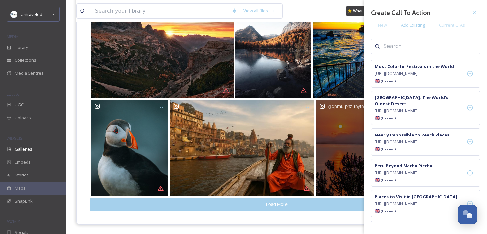
scroll to position [1072, 0]
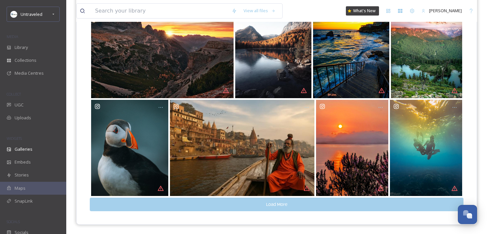
click at [294, 222] on div "Load More" at bounding box center [276, 63] width 400 height 322
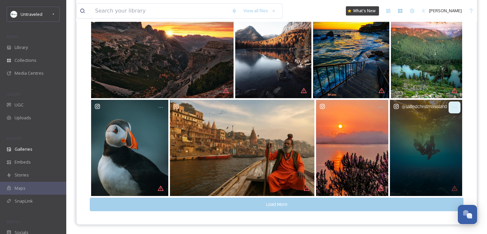
click at [453, 113] on div at bounding box center [454, 108] width 12 height 12
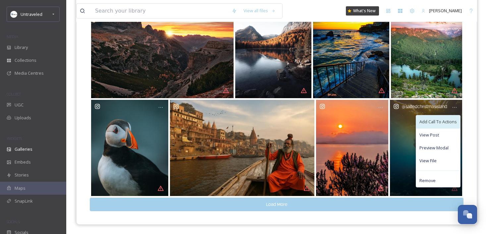
click at [441, 124] on span "Add Call To Actions" at bounding box center [437, 122] width 37 height 6
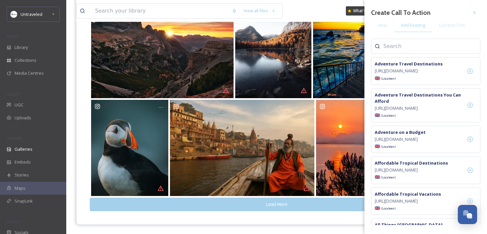
click at [417, 46] on input at bounding box center [416, 46] width 66 height 8
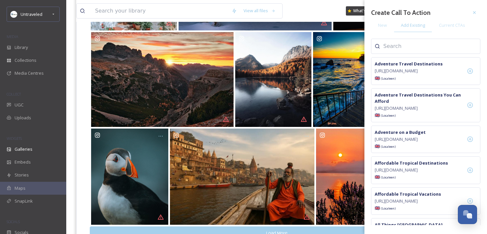
scroll to position [138, 0]
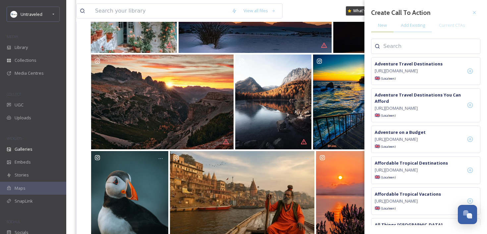
click at [382, 23] on span "New" at bounding box center [382, 25] width 9 height 6
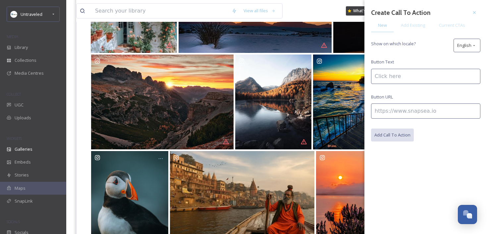
click at [387, 121] on div "Create Call To Action New Add Existing Current CTAs Show on which locale? Engli…" at bounding box center [425, 74] width 109 height 135
paste input "[URL][DOMAIN_NAME]"
type input "[URL][DOMAIN_NAME]"
click at [390, 78] on input at bounding box center [425, 76] width 109 height 15
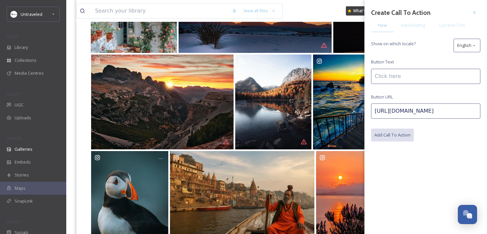
scroll to position [0, 0]
type input "Snorkeling in [GEOGRAPHIC_DATA]"
click at [398, 129] on button "Add Call To Action" at bounding box center [392, 136] width 43 height 14
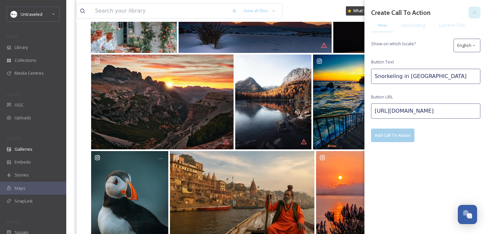
click at [473, 10] on icon at bounding box center [473, 12] width 5 height 5
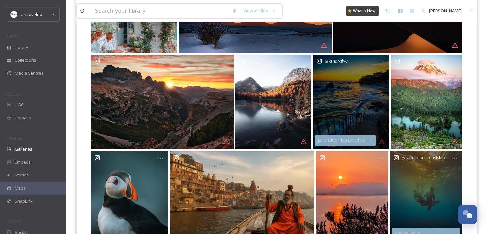
scroll to position [190, 0]
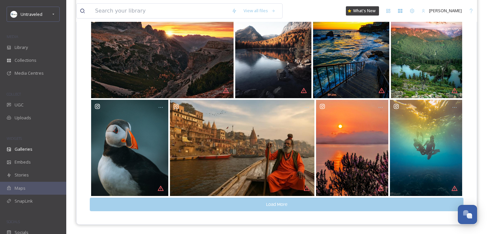
click at [261, 207] on button "Load More" at bounding box center [276, 205] width 373 height 14
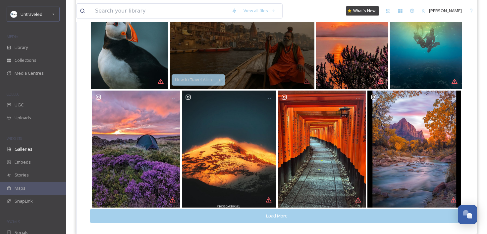
scroll to position [309, 0]
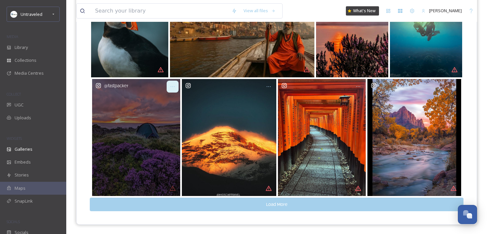
click at [173, 89] on div at bounding box center [173, 87] width 12 height 12
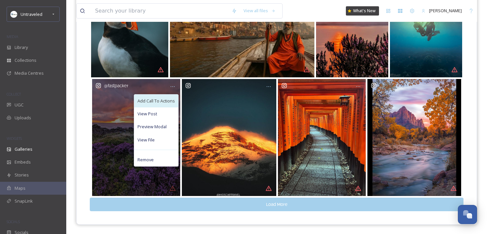
click at [169, 99] on span "Add Call To Actions" at bounding box center [155, 101] width 37 height 6
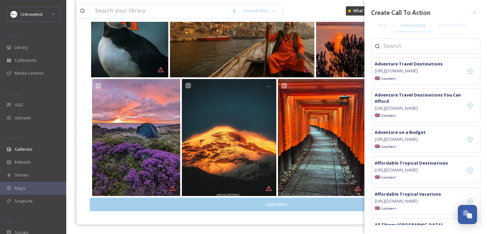
click at [393, 49] on input at bounding box center [416, 46] width 66 height 8
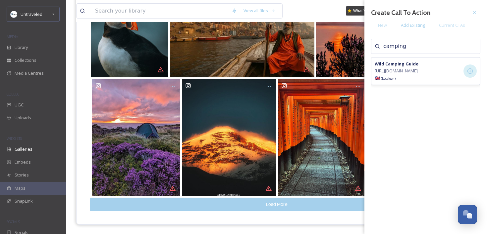
type input "camping"
click at [472, 73] on icon at bounding box center [470, 71] width 7 height 7
click at [475, 14] on icon at bounding box center [474, 12] width 3 height 3
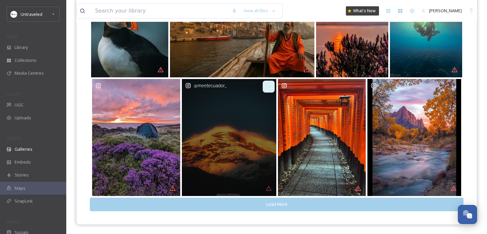
click at [265, 87] on div at bounding box center [269, 87] width 12 height 12
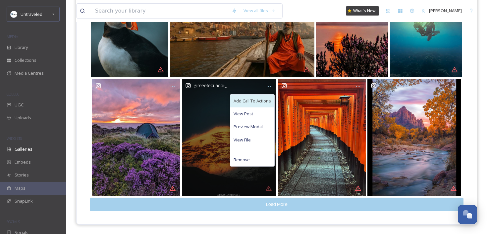
click at [258, 106] on div "Add Call To Actions" at bounding box center [252, 101] width 44 height 13
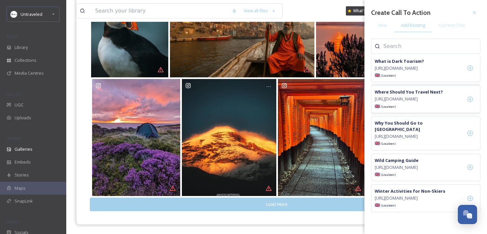
scroll to position [2031, 0]
click at [469, 196] on icon at bounding box center [470, 199] width 6 height 6
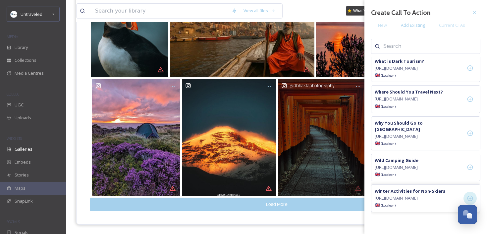
click at [335, 109] on div "@ dbhaktaphotography" at bounding box center [322, 137] width 88 height 117
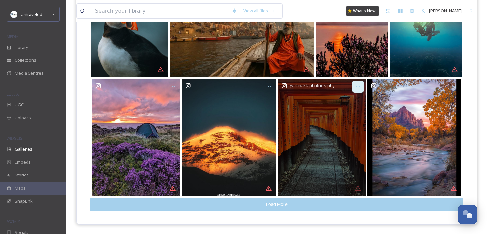
click at [357, 88] on icon at bounding box center [357, 86] width 5 height 5
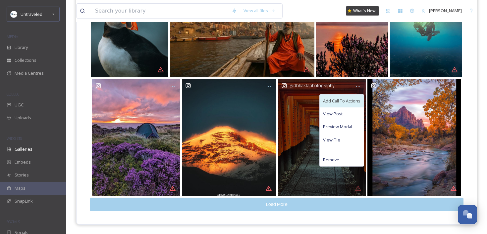
click at [351, 101] on span "Add Call To Actions" at bounding box center [341, 101] width 37 height 6
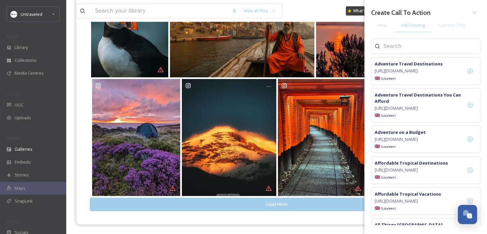
click at [418, 46] on input at bounding box center [416, 46] width 66 height 8
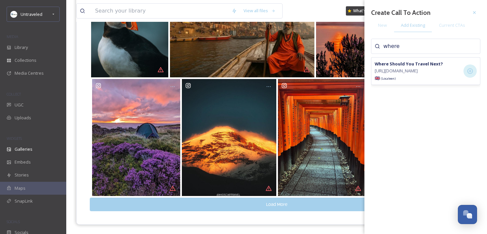
type input "where"
click at [471, 78] on div at bounding box center [469, 71] width 13 height 13
click at [472, 16] on div at bounding box center [474, 13] width 12 height 12
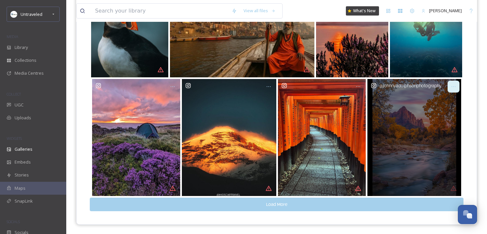
click at [451, 90] on div at bounding box center [453, 87] width 12 height 12
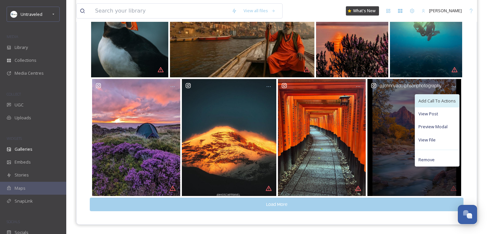
click at [443, 99] on span "Add Call To Actions" at bounding box center [436, 101] width 37 height 6
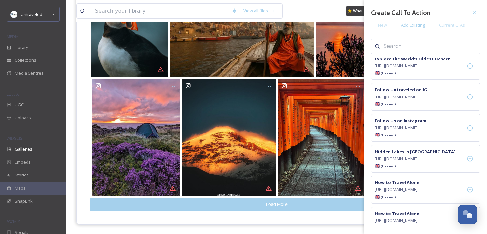
scroll to position [743, 0]
click at [468, 11] on div at bounding box center [469, 3] width 13 height 13
click at [478, 8] on div at bounding box center [474, 13] width 12 height 12
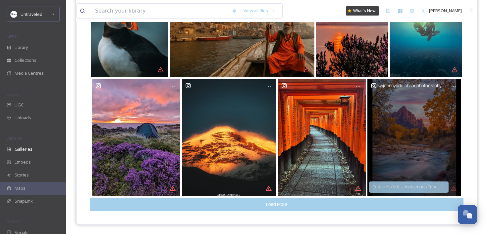
click at [260, 206] on button "Load More" at bounding box center [276, 205] width 373 height 14
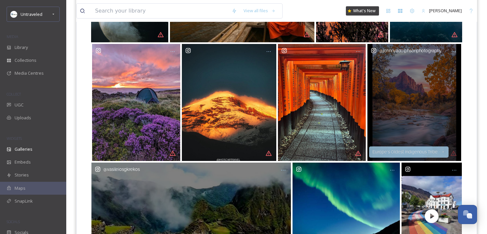
scroll to position [417, 0]
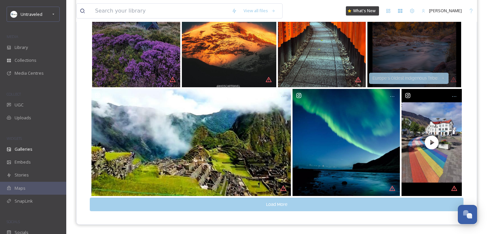
click at [258, 206] on button "Load More" at bounding box center [276, 205] width 373 height 14
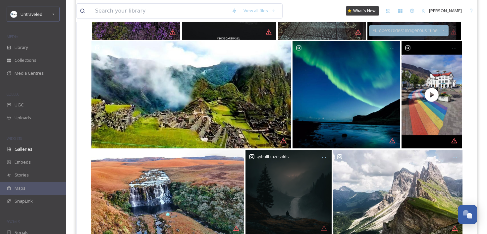
scroll to position [454, 0]
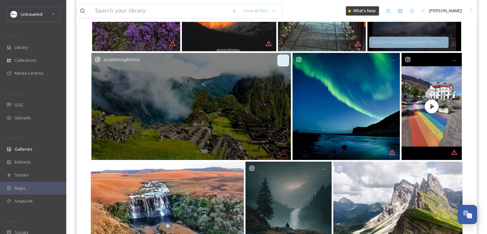
click at [282, 62] on icon at bounding box center [282, 60] width 5 height 5
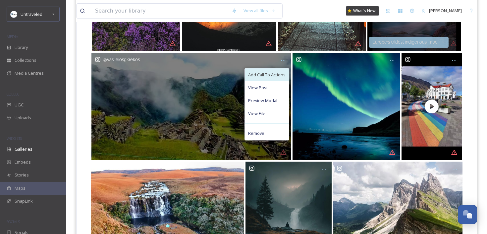
click at [276, 73] on span "Add Call To Actions" at bounding box center [266, 75] width 37 height 6
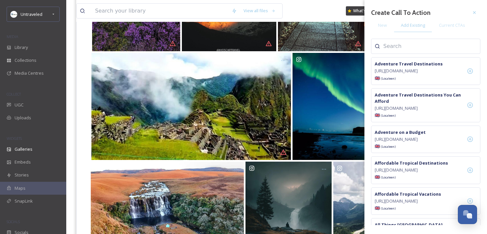
click at [390, 48] on input at bounding box center [416, 46] width 66 height 8
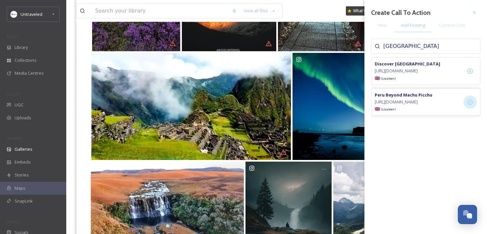
type input "[GEOGRAPHIC_DATA]"
click at [470, 106] on icon at bounding box center [470, 102] width 7 height 7
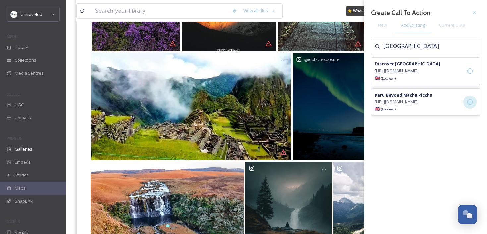
click at [349, 77] on div "@ arctic_exposure" at bounding box center [345, 106] width 107 height 107
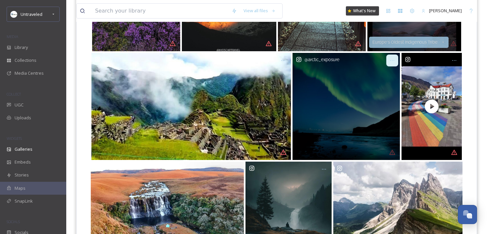
click at [387, 61] on div at bounding box center [392, 61] width 12 height 12
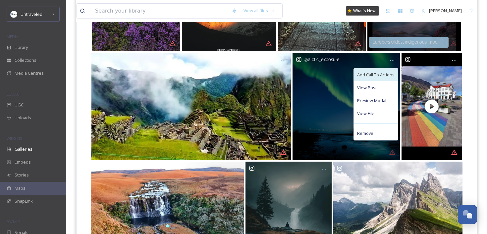
click at [380, 74] on span "Add Call To Actions" at bounding box center [375, 75] width 37 height 6
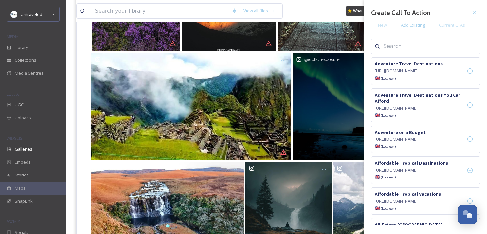
click at [411, 51] on div at bounding box center [425, 46] width 109 height 15
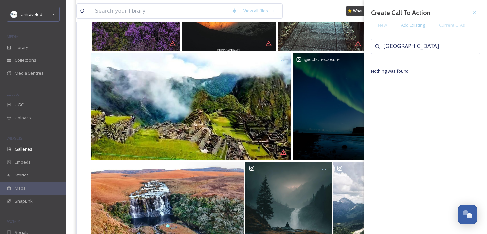
type input "[GEOGRAPHIC_DATA]"
click at [406, 45] on input "[GEOGRAPHIC_DATA]" at bounding box center [416, 46] width 66 height 8
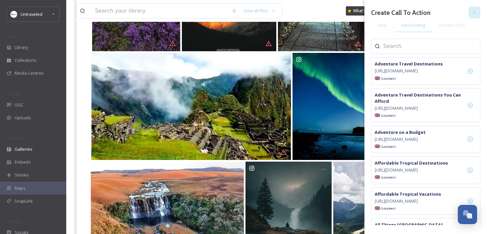
click at [474, 14] on icon at bounding box center [473, 12] width 5 height 5
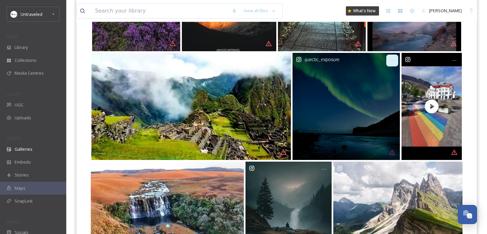
click at [394, 62] on icon at bounding box center [391, 60] width 5 height 5
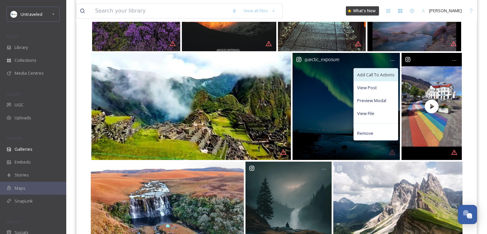
click at [384, 73] on span "Add Call To Actions" at bounding box center [375, 75] width 37 height 6
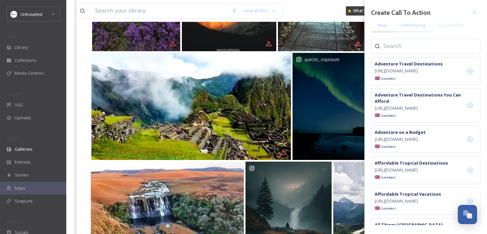
click at [386, 24] on span "New" at bounding box center [382, 25] width 9 height 6
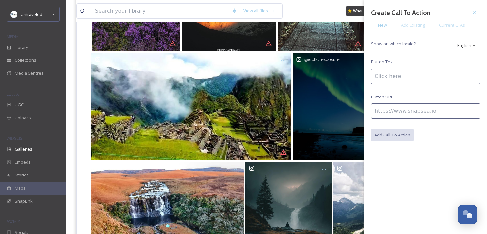
click at [395, 113] on input at bounding box center [425, 111] width 109 height 15
paste input "[URL][DOMAIN_NAME]"
type input "[URL][DOMAIN_NAME]"
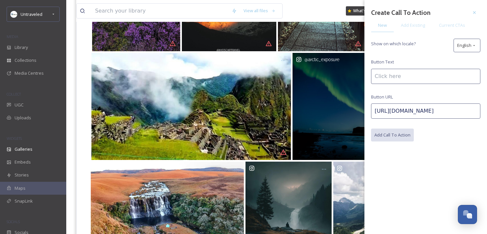
click at [409, 71] on input at bounding box center [425, 76] width 109 height 15
type input "Northern Lights Itinerary in [GEOGRAPHIC_DATA]"
click at [393, 133] on button "Add Call To Action" at bounding box center [392, 136] width 43 height 14
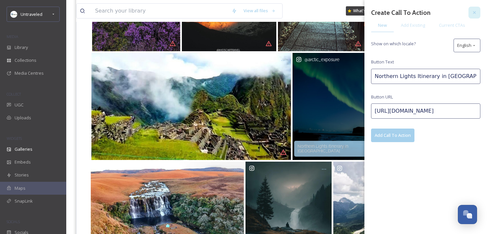
click at [473, 12] on icon at bounding box center [473, 12] width 5 height 5
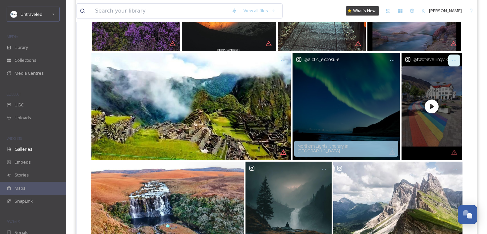
click at [455, 63] on div at bounding box center [454, 61] width 12 height 12
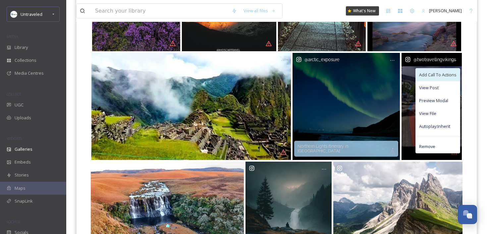
click at [442, 75] on span "Add Call To Actions" at bounding box center [437, 75] width 37 height 6
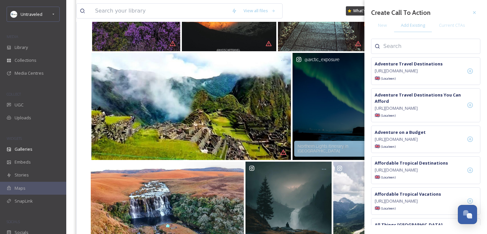
drag, startPoint x: 420, startPoint y: 45, endPoint x: 415, endPoint y: 52, distance: 8.7
click at [418, 46] on input at bounding box center [416, 46] width 66 height 8
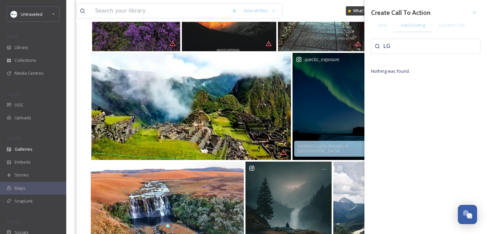
type input "L"
type input "q"
click at [376, 24] on div "New" at bounding box center [382, 26] width 23 height 14
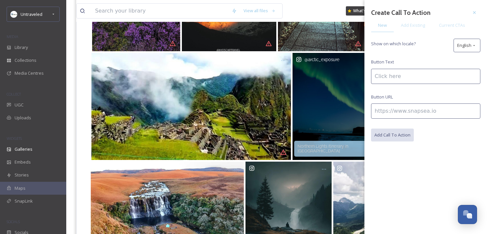
click at [394, 112] on input at bounding box center [425, 111] width 109 height 15
paste input "[URL][DOMAIN_NAME][DEMOGRAPHIC_DATA]"
type input "[URL][DOMAIN_NAME][DEMOGRAPHIC_DATA]"
click at [390, 74] on input at bounding box center [425, 76] width 109 height 15
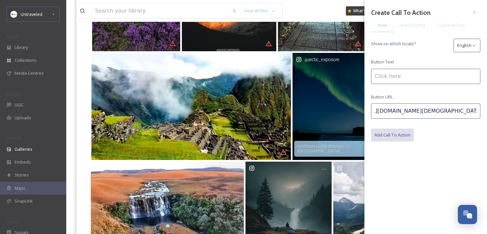
scroll to position [0, 0]
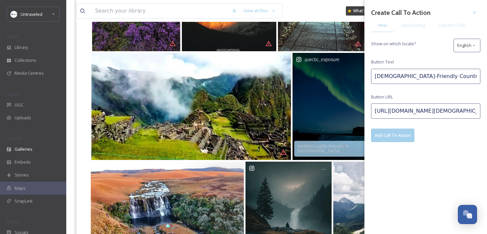
type input "[DEMOGRAPHIC_DATA]-Friendly Countries"
click at [383, 139] on button "Add Call To Action" at bounding box center [392, 136] width 43 height 14
click at [477, 10] on div at bounding box center [474, 13] width 12 height 12
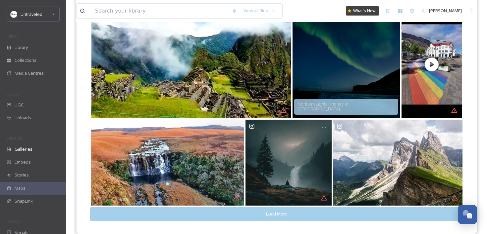
scroll to position [505, 0]
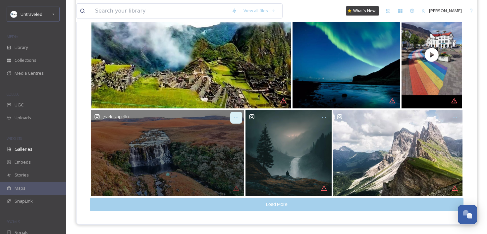
click at [237, 118] on icon at bounding box center [235, 117] width 5 height 5
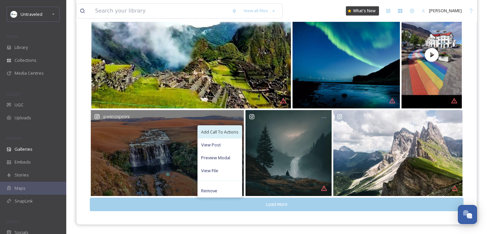
click at [213, 129] on span "Add Call To Actions" at bounding box center [219, 132] width 37 height 6
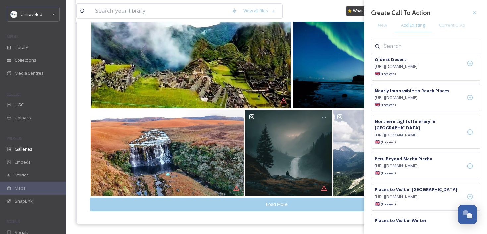
scroll to position [1129, 0]
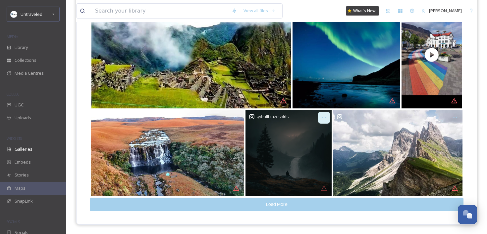
click at [326, 118] on icon at bounding box center [324, 118] width 4 height 1
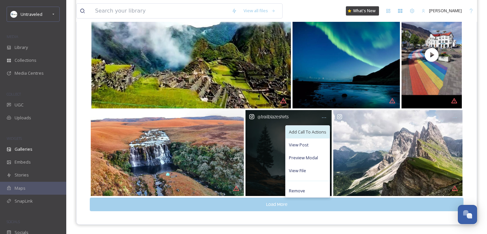
click at [319, 131] on span "Add Call To Actions" at bounding box center [307, 132] width 37 height 6
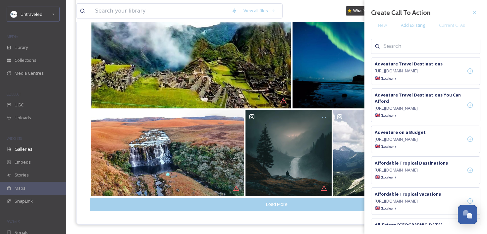
click at [415, 45] on input at bounding box center [416, 46] width 66 height 8
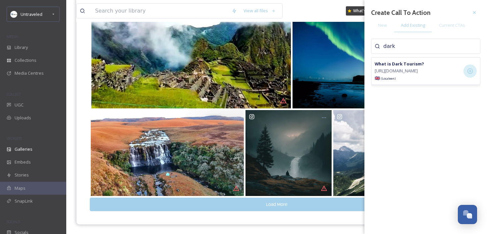
type input "dark"
click at [468, 71] on div at bounding box center [469, 71] width 13 height 13
click at [478, 11] on div at bounding box center [474, 13] width 12 height 12
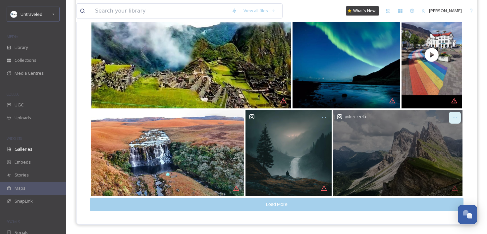
click at [456, 118] on icon at bounding box center [454, 117] width 5 height 5
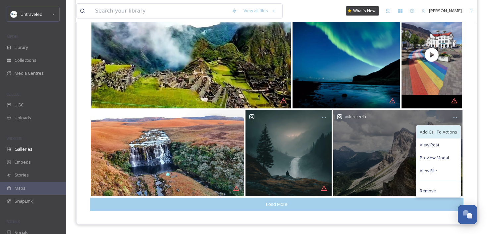
click at [446, 131] on span "Add Call To Actions" at bounding box center [437, 132] width 37 height 6
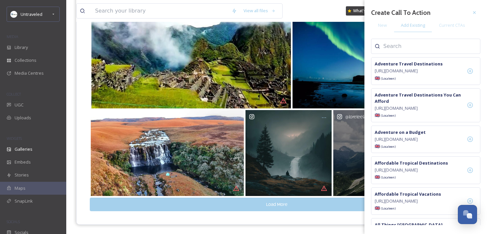
click at [435, 49] on input at bounding box center [416, 46] width 66 height 8
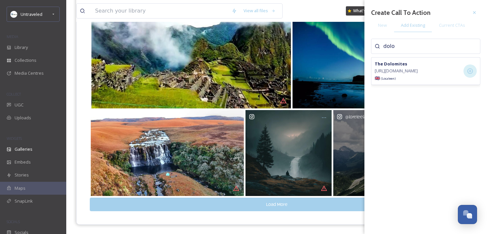
type input "dolo"
click at [470, 74] on icon at bounding box center [470, 71] width 7 height 7
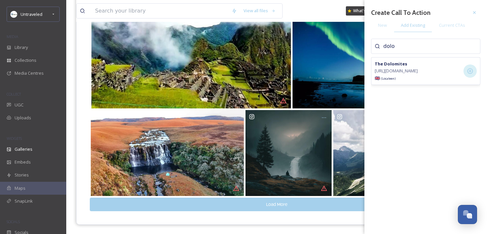
click at [308, 208] on button "Load More" at bounding box center [276, 205] width 373 height 14
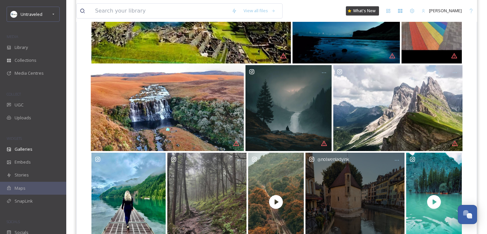
scroll to position [606, 0]
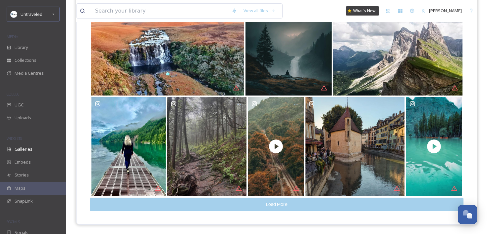
click at [285, 206] on button "Load More" at bounding box center [276, 205] width 373 height 14
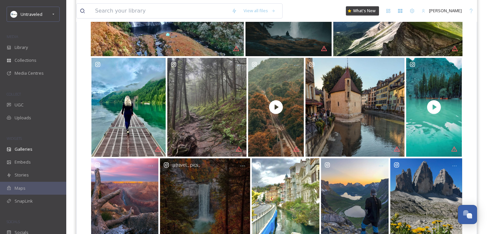
scroll to position [640, 0]
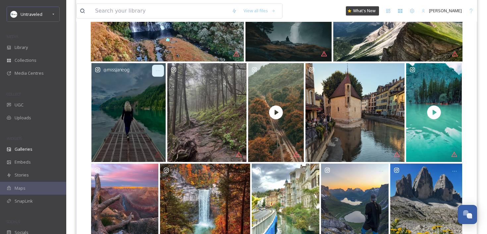
click at [158, 72] on icon at bounding box center [157, 70] width 5 height 5
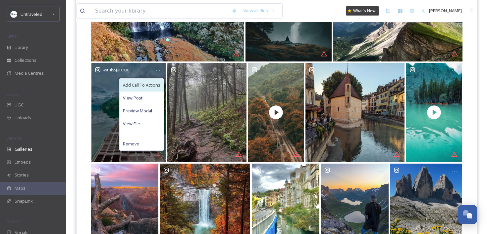
click at [152, 84] on span "Add Call To Actions" at bounding box center [141, 85] width 37 height 6
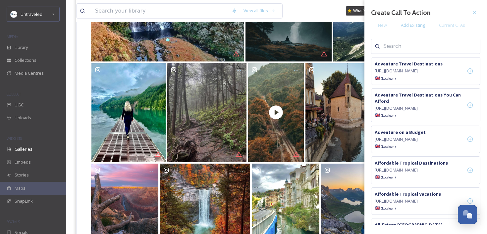
click at [402, 44] on input at bounding box center [416, 46] width 66 height 8
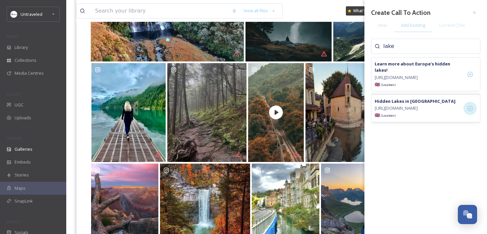
type input "lake"
click at [468, 105] on icon at bounding box center [470, 108] width 7 height 7
click at [474, 12] on icon at bounding box center [474, 12] width 3 height 3
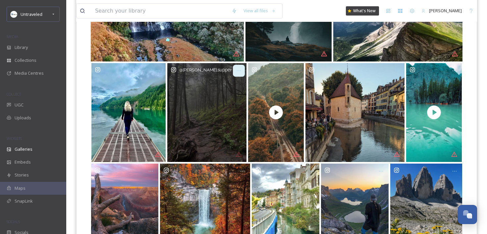
click at [240, 71] on icon at bounding box center [238, 70] width 5 height 5
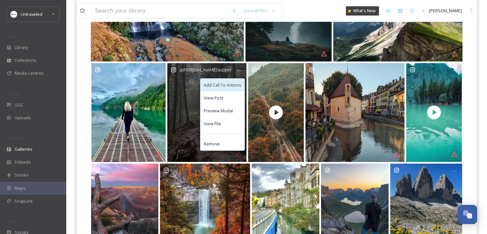
click at [233, 87] on span "Add Call To Actions" at bounding box center [222, 85] width 37 height 6
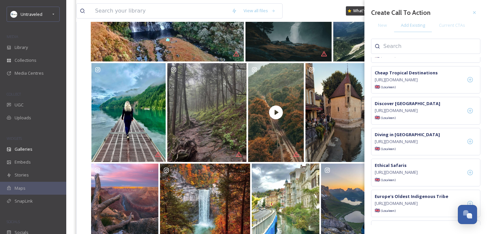
scroll to position [544, 0]
click at [467, 21] on icon at bounding box center [470, 17] width 7 height 7
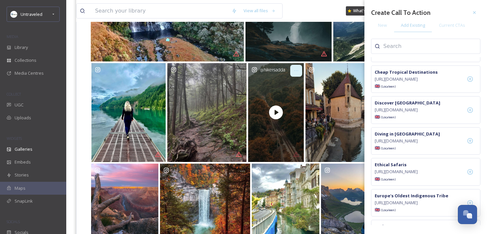
click at [297, 70] on icon at bounding box center [295, 70] width 5 height 5
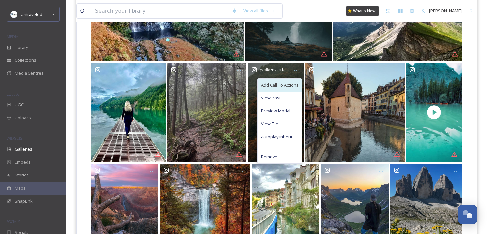
click at [296, 86] on span "Add Call To Actions" at bounding box center [279, 85] width 37 height 6
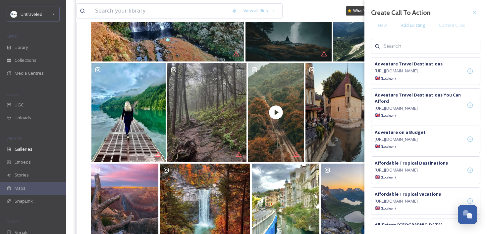
click at [409, 50] on input at bounding box center [416, 46] width 66 height 8
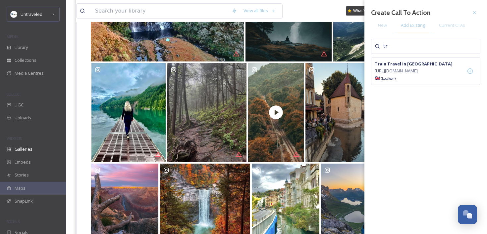
type input "t"
type input "s"
type input "f"
click at [375, 30] on div "New" at bounding box center [382, 26] width 23 height 14
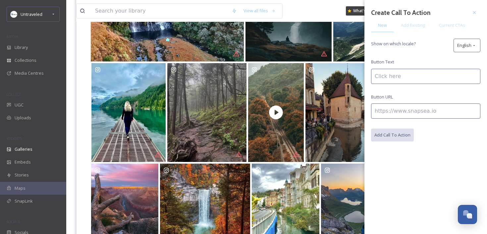
click at [386, 108] on input at bounding box center [425, 111] width 109 height 15
paste input "[URL][DOMAIN_NAME]"
type input "[URL][DOMAIN_NAME]"
click at [402, 72] on input at bounding box center [425, 76] width 109 height 15
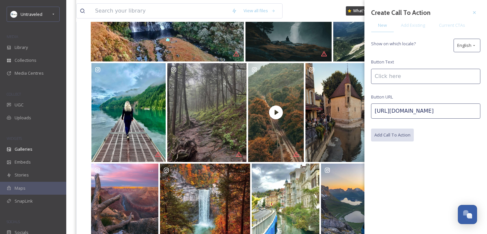
scroll to position [0, 0]
type input "Best Oktoberfests"
click at [393, 133] on button "Add Call To Action" at bounding box center [392, 136] width 43 height 14
click at [395, 111] on input "[URL][DOMAIN_NAME]" at bounding box center [425, 111] width 109 height 15
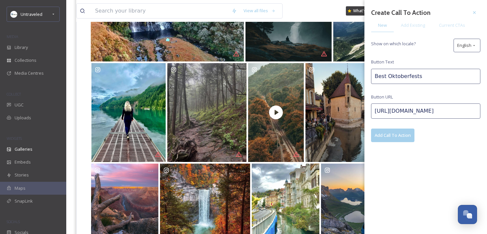
click at [395, 111] on input "[URL][DOMAIN_NAME]" at bounding box center [425, 111] width 109 height 15
paste input "interrailing-[GEOGRAPHIC_DATA]"
type input "[URL][DOMAIN_NAME]"
click at [401, 79] on input "Best Oktoberfests" at bounding box center [425, 76] width 109 height 15
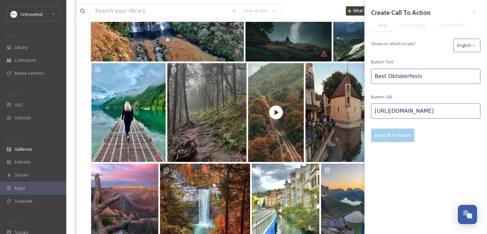
click at [401, 79] on input "Best Oktoberfests" at bounding box center [425, 76] width 109 height 15
type input "Interrailing Europe"
click at [400, 131] on button "Add Call To Action" at bounding box center [392, 136] width 43 height 14
click at [476, 11] on icon at bounding box center [473, 12] width 5 height 5
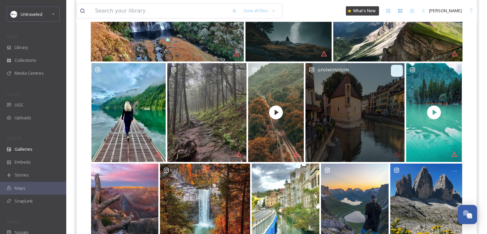
click at [394, 74] on div at bounding box center [397, 71] width 12 height 12
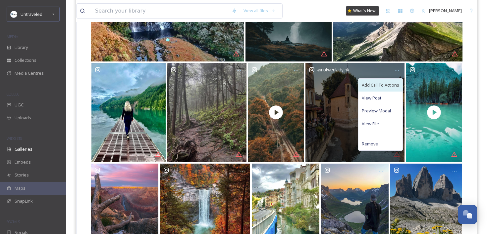
click at [386, 84] on span "Add Call To Actions" at bounding box center [380, 85] width 37 height 6
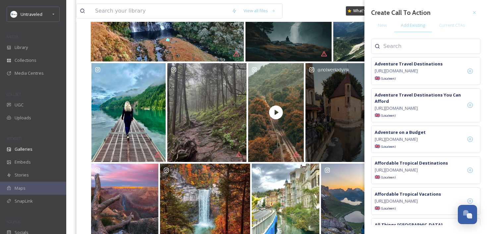
click at [414, 46] on input at bounding box center [416, 46] width 66 height 8
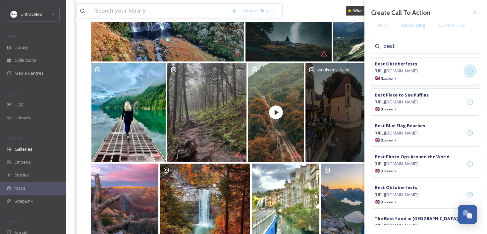
type input "best"
click at [468, 73] on icon at bounding box center [470, 71] width 7 height 7
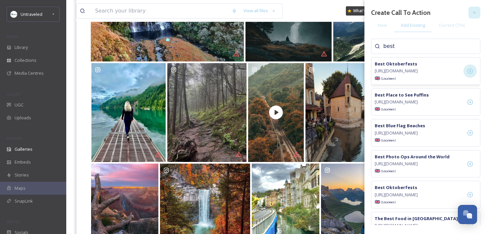
click at [475, 14] on icon at bounding box center [473, 12] width 5 height 5
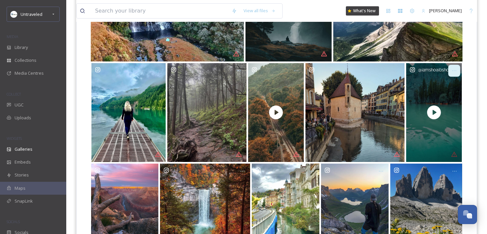
click at [457, 68] on div at bounding box center [454, 71] width 12 height 12
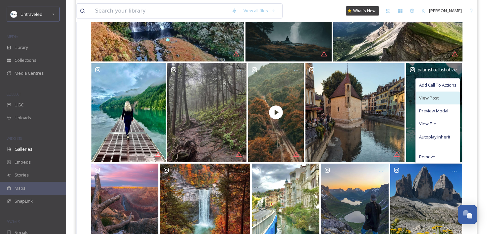
click at [448, 97] on div "View Post" at bounding box center [438, 98] width 44 height 13
click at [449, 87] on span "Add Call To Actions" at bounding box center [437, 85] width 37 height 6
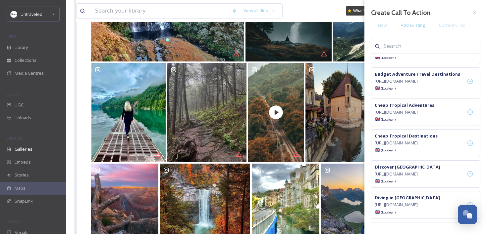
scroll to position [530, 0]
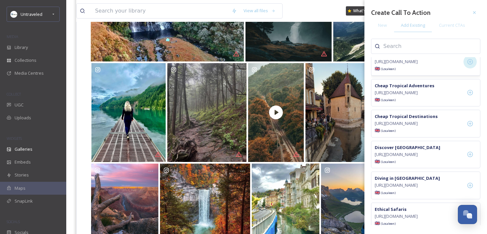
click at [469, 65] on icon at bounding box center [470, 62] width 7 height 7
click at [475, 14] on icon at bounding box center [473, 12] width 5 height 5
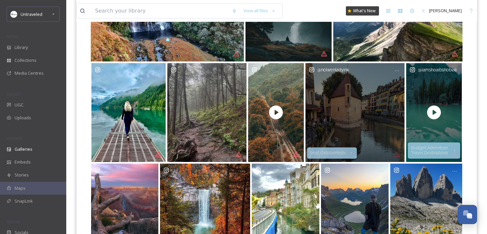
scroll to position [697, 0]
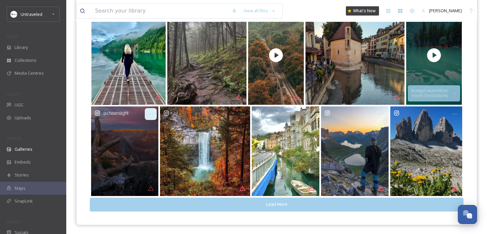
click at [154, 116] on div at bounding box center [151, 114] width 12 height 12
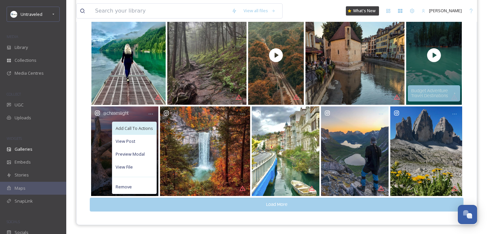
click at [146, 128] on span "Add Call To Actions" at bounding box center [134, 128] width 37 height 6
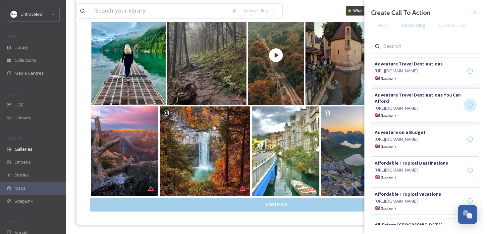
click at [467, 109] on icon at bounding box center [470, 105] width 7 height 7
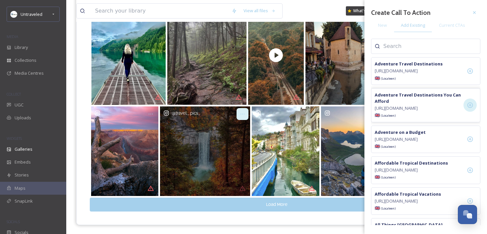
click at [239, 117] on div at bounding box center [242, 114] width 12 height 12
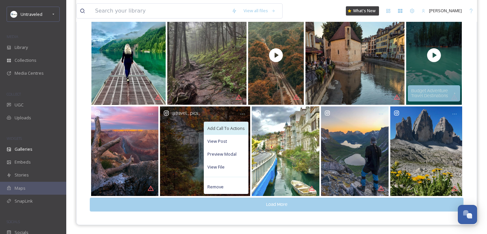
click at [236, 130] on span "Add Call To Actions" at bounding box center [225, 128] width 37 height 6
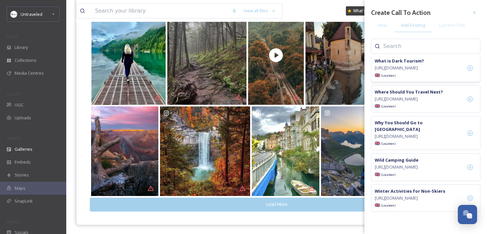
scroll to position [2137, 0]
click at [473, 103] on icon at bounding box center [470, 99] width 7 height 7
click at [474, 10] on icon at bounding box center [473, 12] width 5 height 5
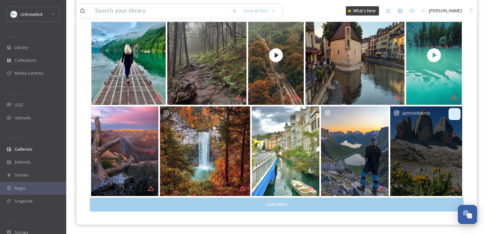
click at [450, 112] on div at bounding box center [454, 114] width 12 height 12
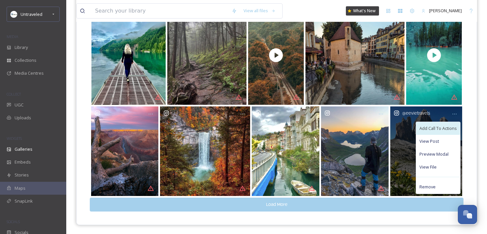
click at [432, 129] on span "Add Call To Actions" at bounding box center [437, 128] width 37 height 6
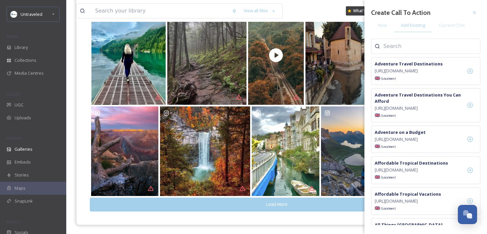
click at [438, 47] on input at bounding box center [416, 46] width 66 height 8
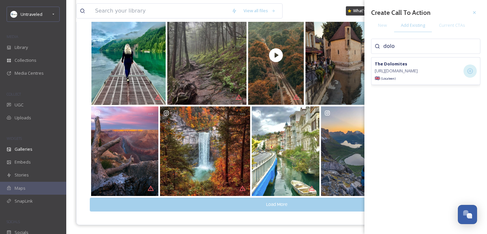
type input "dolo"
click at [468, 74] on icon at bounding box center [470, 71] width 7 height 7
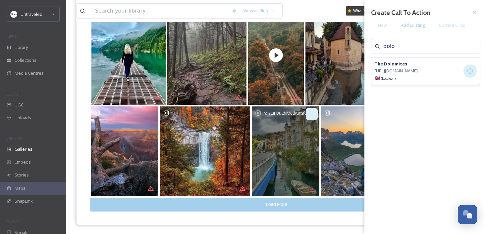
click at [310, 116] on icon at bounding box center [311, 114] width 5 height 5
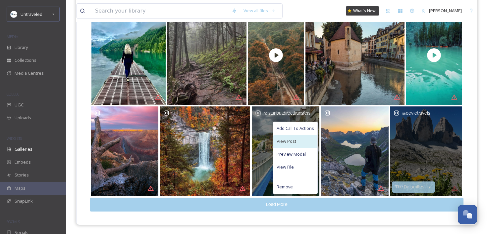
click at [296, 143] on div "View Post" at bounding box center [295, 141] width 44 height 13
click at [289, 128] on span "Add Call To Actions" at bounding box center [294, 128] width 37 height 6
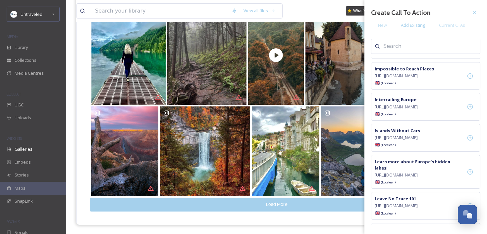
scroll to position [960, 0]
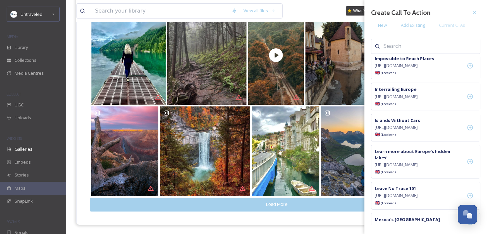
click at [384, 24] on span "New" at bounding box center [382, 25] width 9 height 6
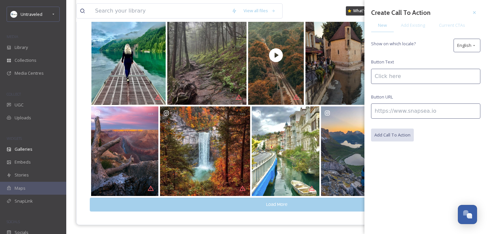
click at [390, 111] on input at bounding box center [425, 111] width 109 height 15
paste input "[URL][DOMAIN_NAME]"
type input "[URL][DOMAIN_NAME]"
click at [408, 74] on input at bounding box center [425, 76] width 109 height 15
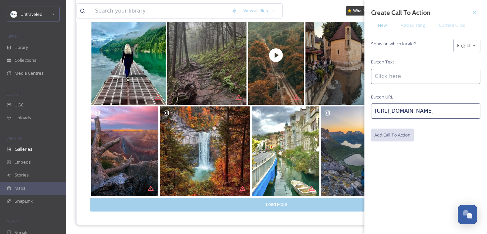
scroll to position [0, 0]
type input "Do Americans Need Visas for [GEOGRAPHIC_DATA]?"
click at [391, 132] on button "Add Call To Action" at bounding box center [392, 136] width 43 height 14
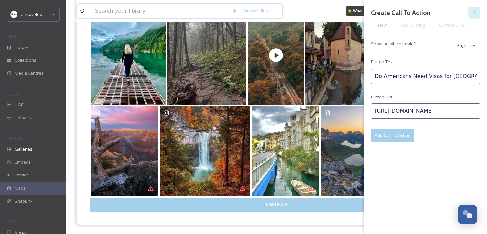
click at [470, 15] on div at bounding box center [474, 13] width 12 height 12
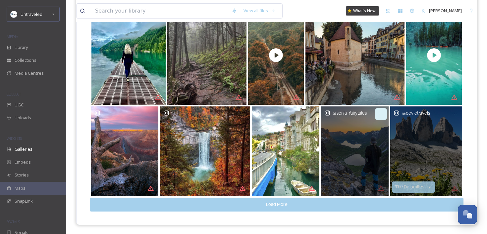
click at [378, 112] on icon at bounding box center [380, 114] width 5 height 5
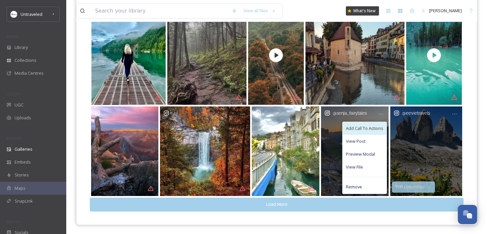
click at [367, 130] on span "Add Call To Actions" at bounding box center [364, 128] width 37 height 6
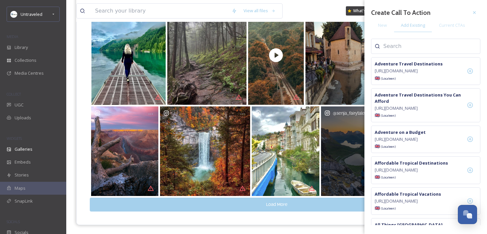
click at [423, 49] on input at bounding box center [416, 46] width 66 height 8
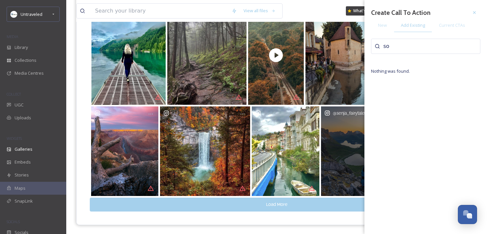
type input "s"
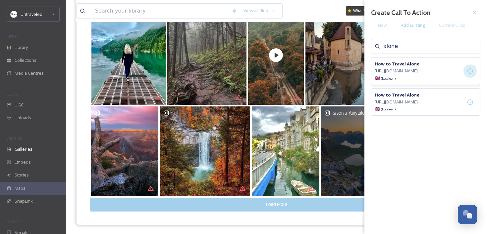
type input "alone"
click at [472, 72] on icon at bounding box center [470, 72] width 6 height 6
click at [474, 11] on icon at bounding box center [473, 12] width 5 height 5
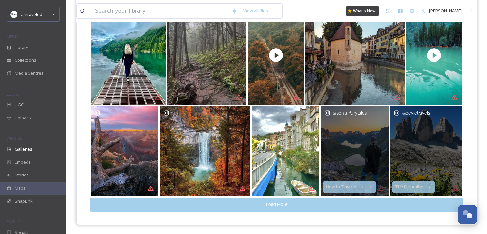
click at [266, 205] on button "Load More" at bounding box center [276, 205] width 373 height 14
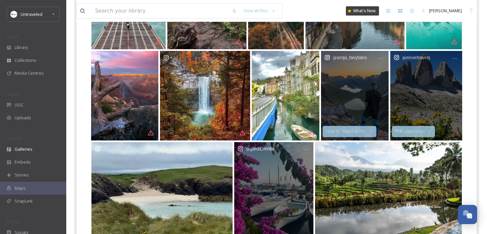
scroll to position [805, 0]
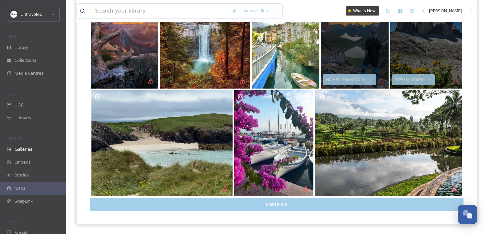
click at [259, 207] on button "Load More" at bounding box center [276, 205] width 373 height 14
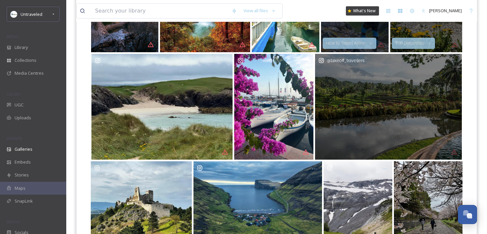
scroll to position [831, 0]
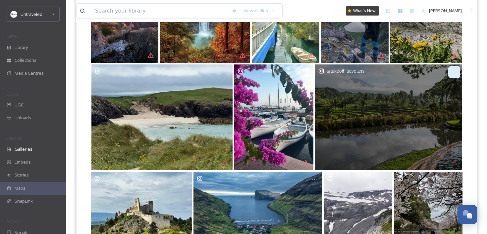
click at [454, 74] on icon at bounding box center [453, 72] width 5 height 5
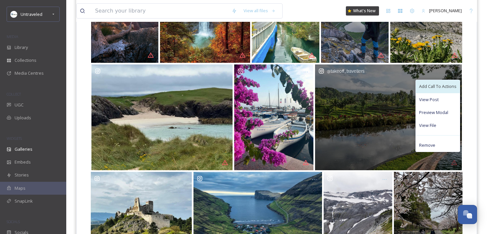
click at [439, 89] on span "Add Call To Actions" at bounding box center [437, 86] width 37 height 6
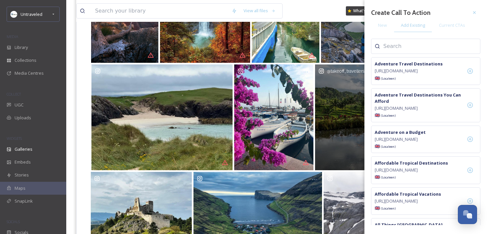
click at [422, 41] on div at bounding box center [425, 46] width 109 height 15
drag, startPoint x: 421, startPoint y: 45, endPoint x: 412, endPoint y: 51, distance: 11.6
click at [418, 46] on input at bounding box center [416, 46] width 66 height 8
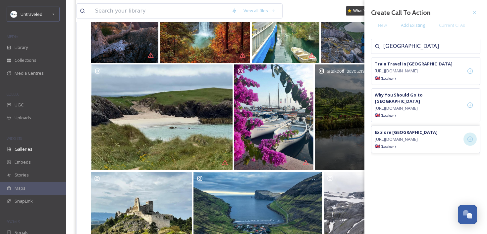
type input "[GEOGRAPHIC_DATA]"
click at [471, 135] on div at bounding box center [469, 139] width 13 height 13
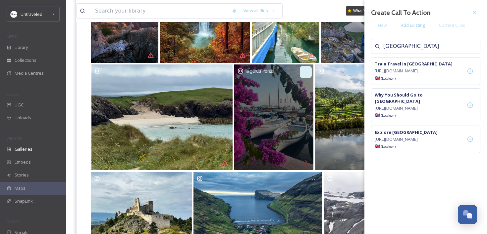
click at [308, 73] on icon at bounding box center [305, 72] width 5 height 5
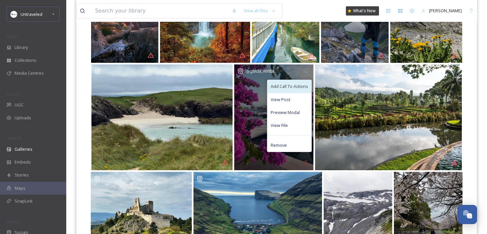
click at [305, 90] on div "Add Call To Actions" at bounding box center [289, 86] width 44 height 13
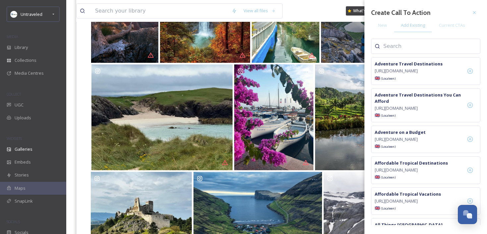
click at [410, 51] on div at bounding box center [425, 46] width 109 height 15
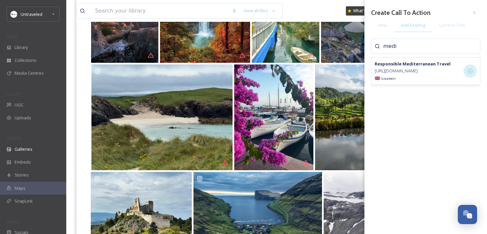
type input "medi"
click at [471, 74] on icon at bounding box center [470, 71] width 7 height 7
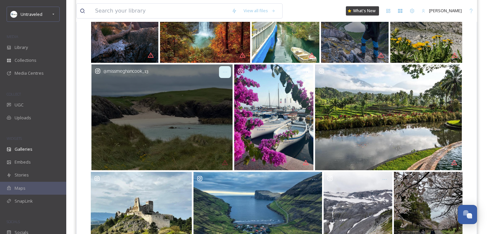
click at [222, 74] on div at bounding box center [225, 72] width 12 height 12
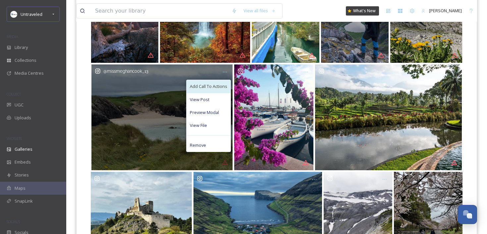
click at [220, 85] on span "Add Call To Actions" at bounding box center [208, 86] width 37 height 6
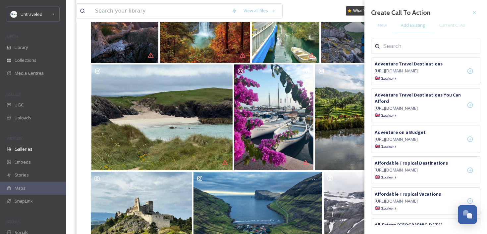
click at [417, 47] on input at bounding box center [416, 46] width 66 height 8
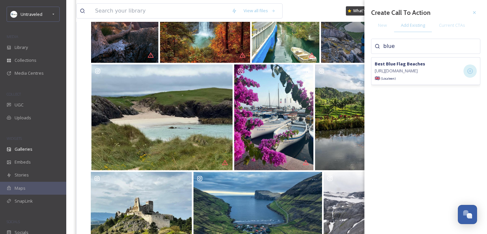
type input "blue"
click at [471, 74] on icon at bounding box center [470, 72] width 6 height 6
click at [475, 10] on div at bounding box center [474, 13] width 12 height 12
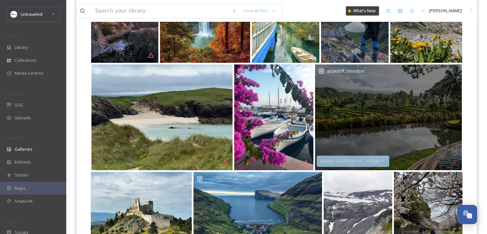
scroll to position [892, 0]
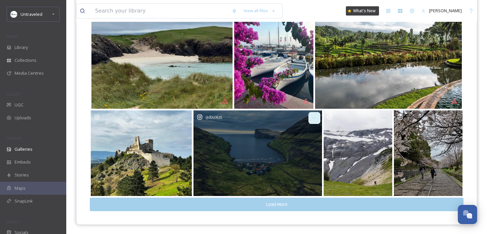
click at [314, 119] on icon at bounding box center [314, 118] width 5 height 5
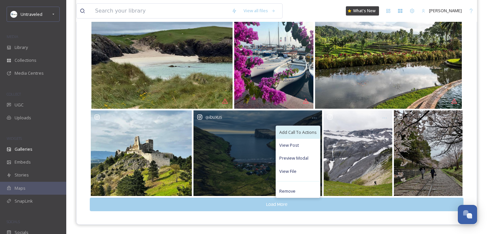
click at [310, 132] on span "Add Call To Actions" at bounding box center [297, 132] width 37 height 6
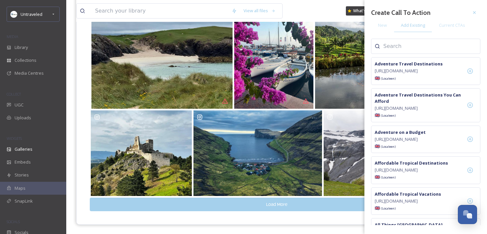
click at [399, 52] on div at bounding box center [425, 46] width 109 height 15
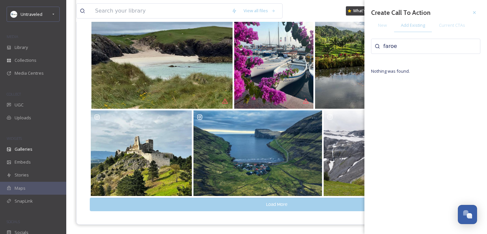
type input "faroe"
click at [380, 26] on span "New" at bounding box center [382, 25] width 9 height 6
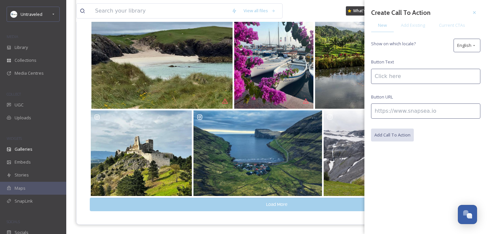
click at [388, 109] on input at bounding box center [425, 111] width 109 height 15
paste input "[URL][DOMAIN_NAME]"
type input "[URL][DOMAIN_NAME]"
click at [399, 77] on input at bounding box center [425, 76] width 109 height 15
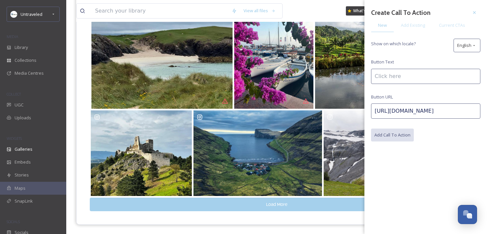
scroll to position [0, 0]
click at [374, 76] on input "[GEOGRAPHIC_DATA]" at bounding box center [425, 76] width 109 height 15
type input "Must-See [GEOGRAPHIC_DATA]"
click at [387, 134] on button "Add Call To Action" at bounding box center [392, 136] width 43 height 14
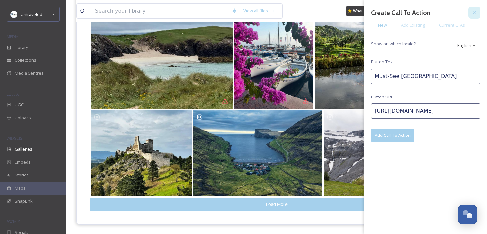
click at [479, 8] on div at bounding box center [474, 13] width 12 height 12
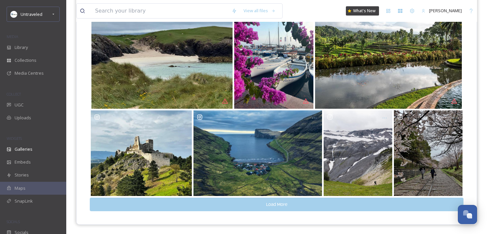
click at [139, 203] on button "Load More" at bounding box center [276, 205] width 373 height 14
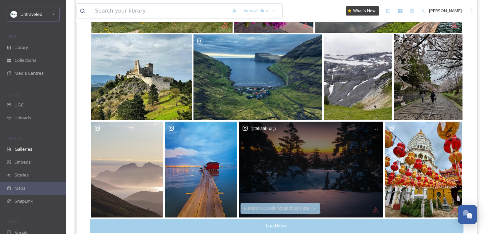
scroll to position [958, 0]
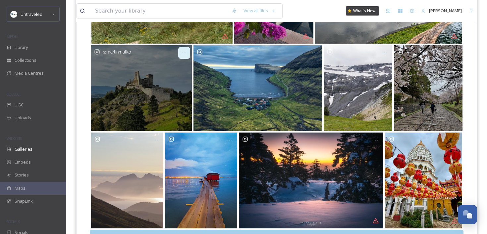
click at [185, 51] on icon at bounding box center [183, 52] width 5 height 5
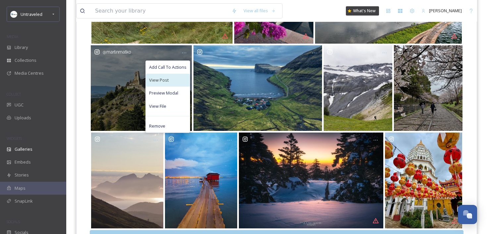
click at [178, 75] on div "View Post" at bounding box center [168, 80] width 44 height 13
click at [163, 65] on span "Add Call To Actions" at bounding box center [167, 67] width 37 height 6
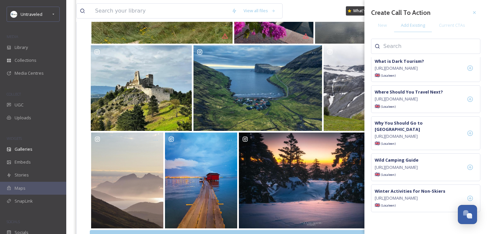
scroll to position [2207, 0]
click at [471, 106] on div at bounding box center [469, 99] width 13 height 13
click at [476, 17] on div at bounding box center [474, 13] width 12 height 12
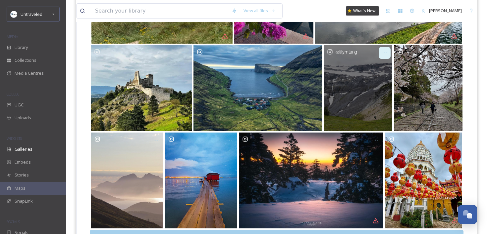
click at [386, 54] on icon at bounding box center [384, 52] width 5 height 5
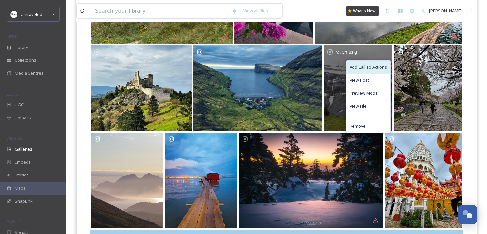
click at [378, 67] on span "Add Call To Actions" at bounding box center [367, 67] width 37 height 6
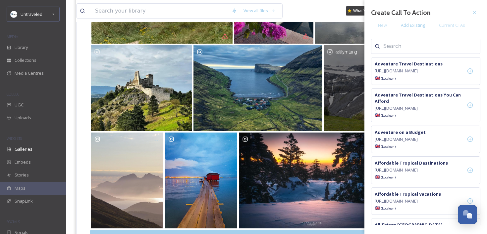
click at [424, 43] on input at bounding box center [416, 46] width 66 height 8
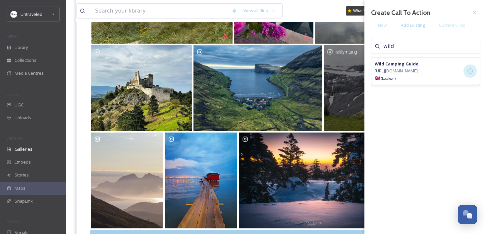
type input "wild"
click at [470, 73] on icon at bounding box center [470, 71] width 7 height 7
click at [475, 13] on icon at bounding box center [473, 12] width 5 height 5
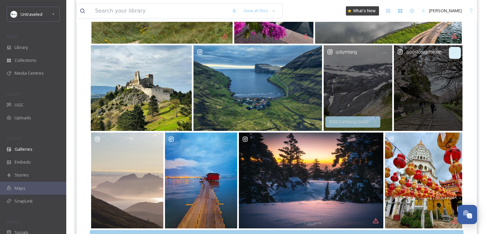
click at [455, 55] on div at bounding box center [455, 53] width 12 height 12
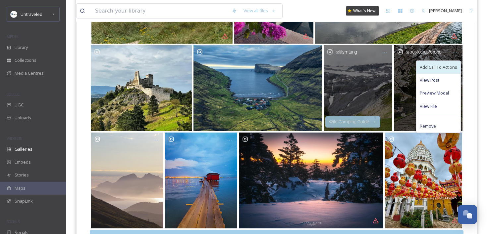
click at [446, 67] on span "Add Call To Actions" at bounding box center [437, 67] width 37 height 6
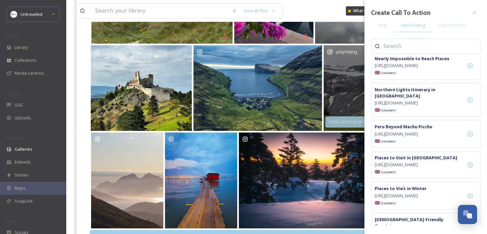
scroll to position [1294, 0]
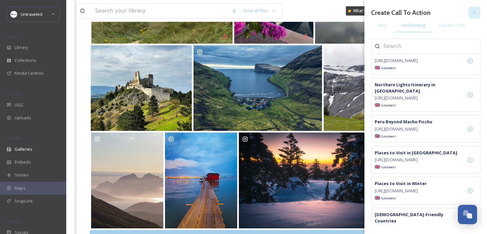
click at [471, 12] on icon at bounding box center [473, 12] width 5 height 5
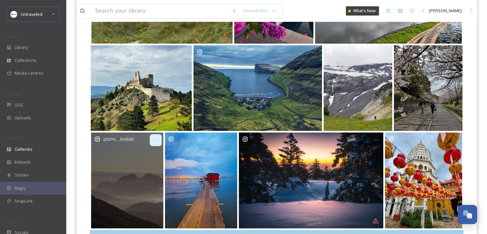
click at [153, 142] on div at bounding box center [156, 140] width 12 height 12
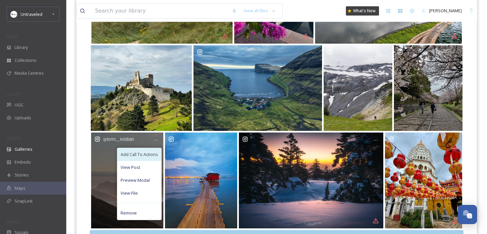
click at [148, 155] on span "Add Call To Actions" at bounding box center [139, 155] width 37 height 6
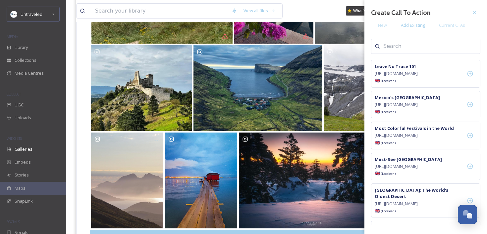
scroll to position [1122, 0]
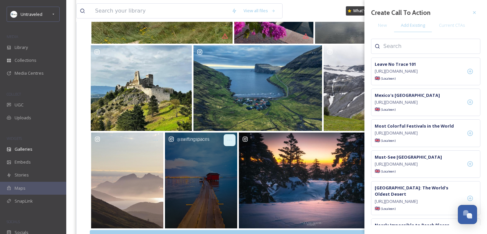
click at [227, 138] on icon at bounding box center [229, 140] width 5 height 5
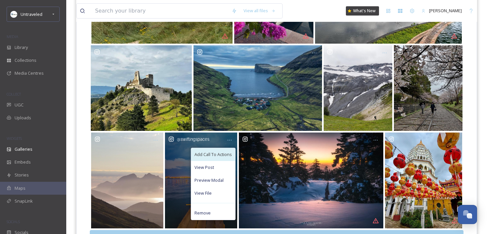
click at [221, 153] on span "Add Call To Actions" at bounding box center [212, 155] width 37 height 6
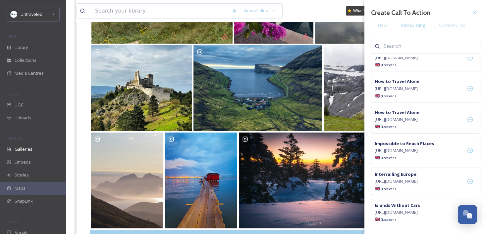
scroll to position [913, 0]
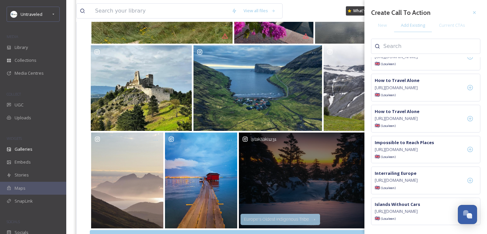
scroll to position [929, 0]
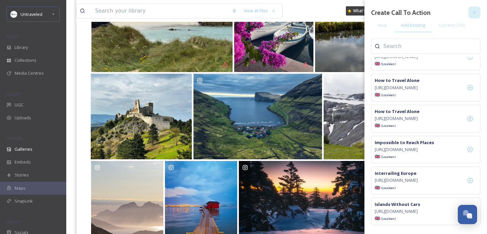
click at [479, 15] on div at bounding box center [474, 13] width 12 height 12
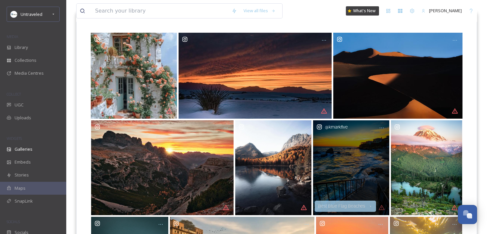
scroll to position [0, 0]
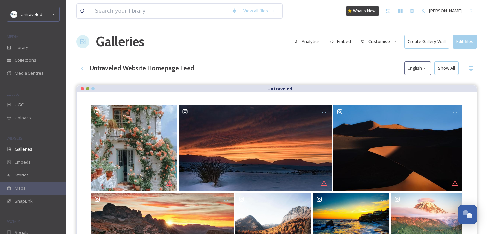
click at [240, 44] on div "Galleries Analytics Embed Customise Create Gallery Wall Edit files" at bounding box center [276, 42] width 401 height 20
